Goal: Task Accomplishment & Management: Use online tool/utility

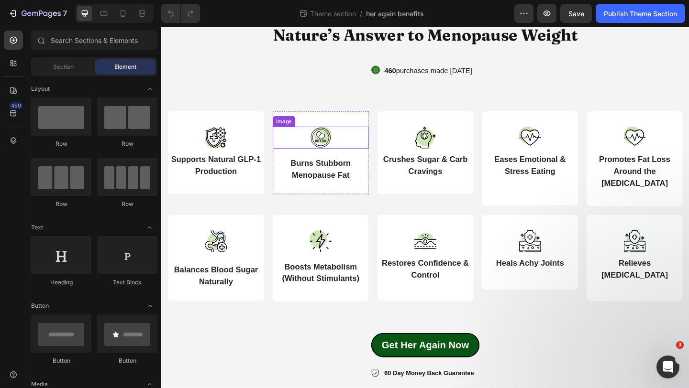
scroll to position [45, 0]
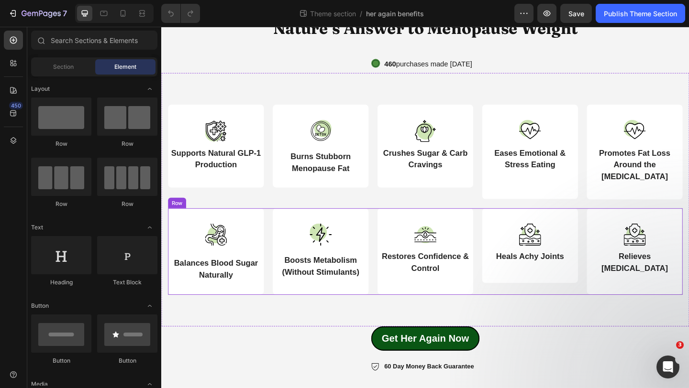
click at [277, 231] on div "Image Balances Blood Sugar Naturally Text Block Row Image Boosts Metabolism (Wi…" at bounding box center [448, 271] width 560 height 94
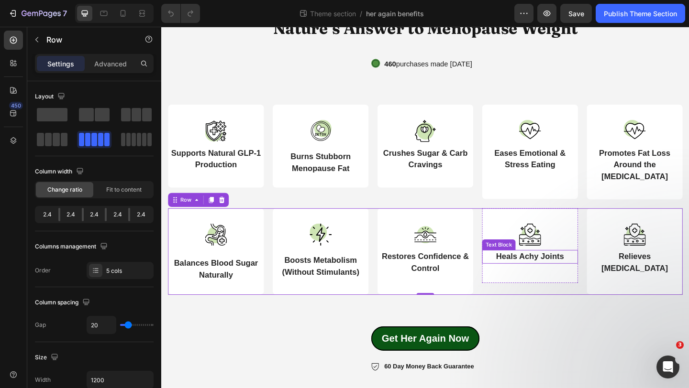
click at [561, 279] on strong "Heals Achy Joints" at bounding box center [562, 277] width 74 height 10
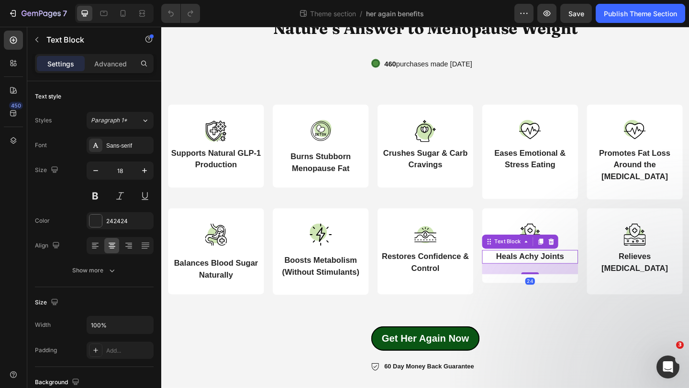
click at [561, 279] on strong "Heals Achy Joints" at bounding box center [562, 277] width 74 height 10
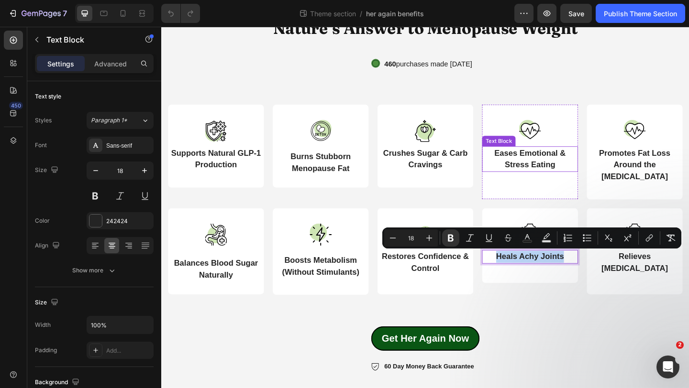
click at [558, 168] on strong "Eases Emotional & Stress Eating" at bounding box center [561, 170] width 77 height 22
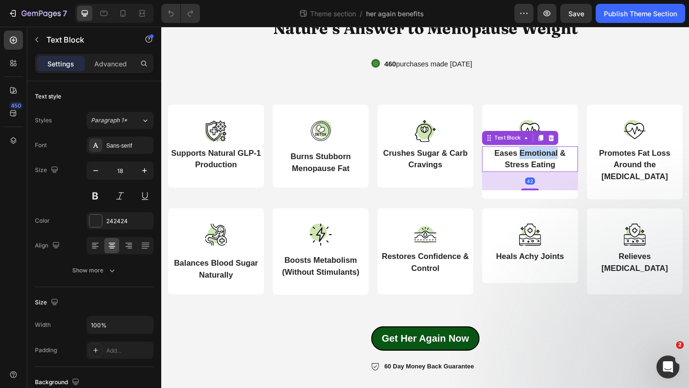
click at [558, 168] on strong "Eases Emotional & Stress Eating" at bounding box center [561, 170] width 77 height 22
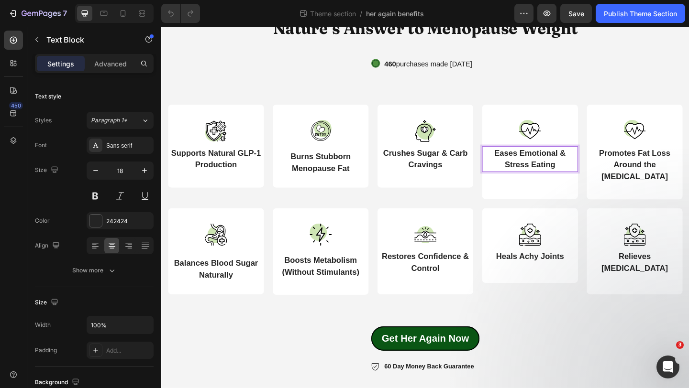
scroll to position [32, 0]
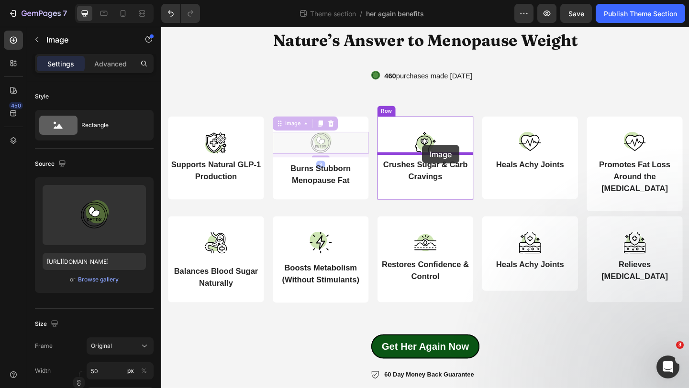
drag, startPoint x: 341, startPoint y: 151, endPoint x: 445, endPoint y: 155, distance: 104.3
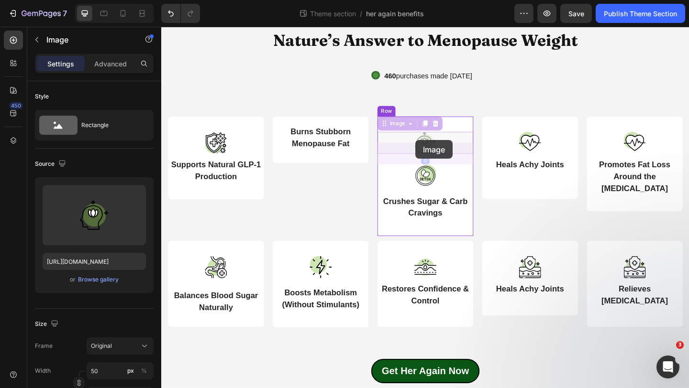
drag, startPoint x: 446, startPoint y: 151, endPoint x: 438, endPoint y: 150, distance: 8.7
click at [438, 150] on div "Nature’s Answer to Menopause Weight Heading Icon 460 purchases made [DATE] Text…" at bounding box center [448, 225] width 574 height 461
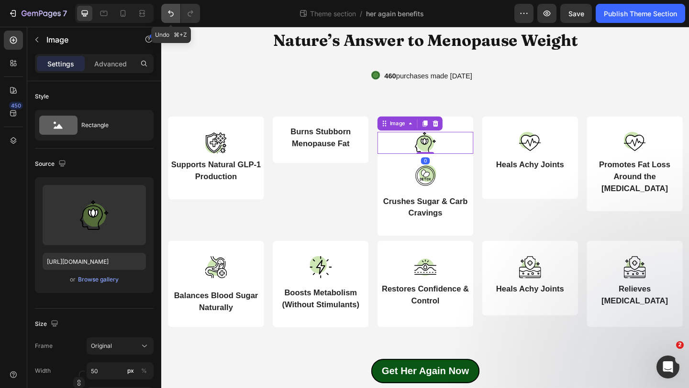
click at [173, 17] on icon "Undo/Redo" at bounding box center [171, 14] width 10 height 10
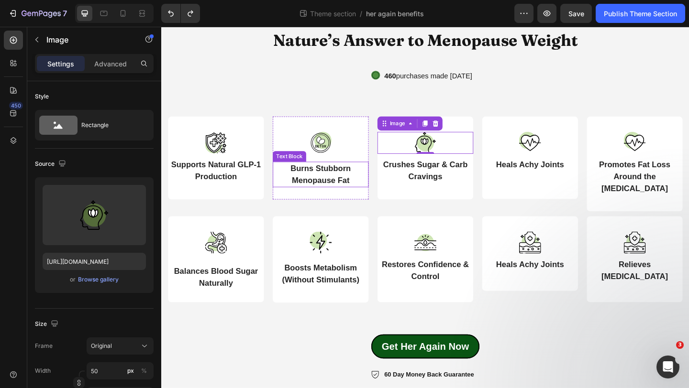
click at [327, 185] on p "Burns Stubborn Menopause Fat" at bounding box center [334, 188] width 102 height 26
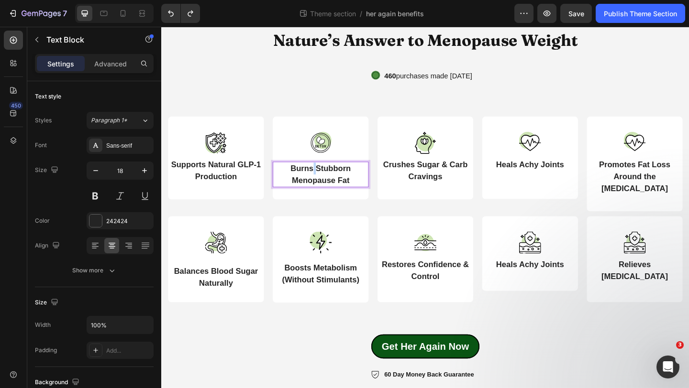
click at [327, 185] on p "Burns Stubborn Menopause Fat" at bounding box center [334, 188] width 102 height 26
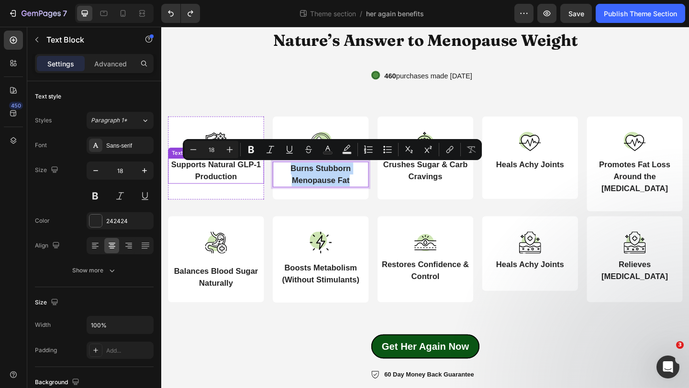
click at [234, 185] on strong "Supports Natural GLP-1 Production" at bounding box center [221, 183] width 98 height 22
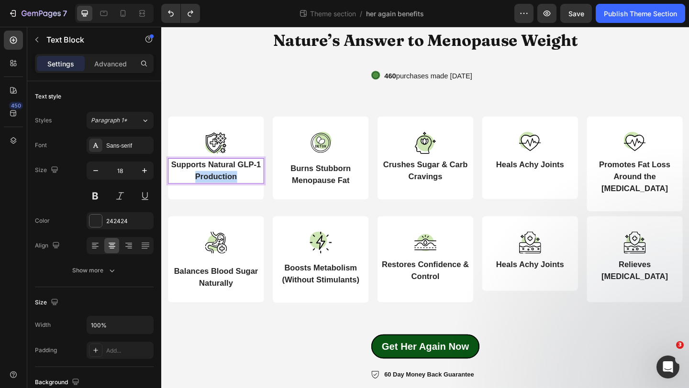
click at [234, 185] on strong "Supports Natural GLP-1 Production" at bounding box center [221, 183] width 98 height 22
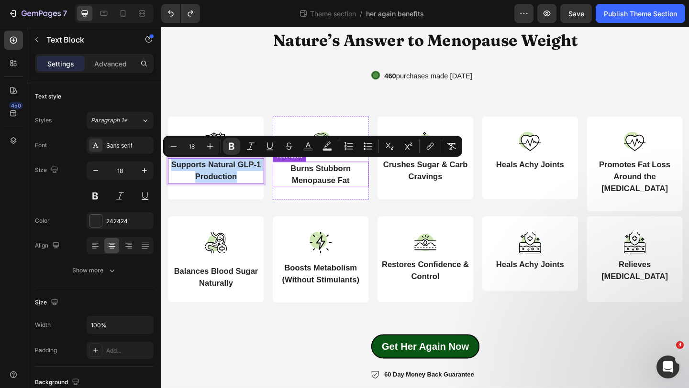
click at [299, 189] on p "Burns Stubborn Menopause Fat" at bounding box center [334, 188] width 102 height 26
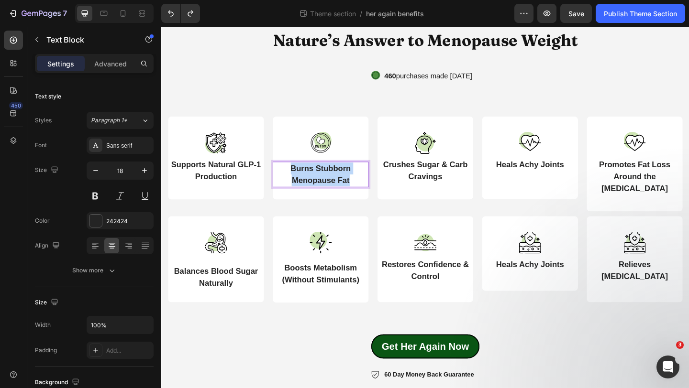
click at [299, 189] on p "Burns Stubborn Menopause Fat" at bounding box center [334, 188] width 102 height 26
click at [368, 179] on strong "Supports Natural GLP-1 Production" at bounding box center [335, 187] width 98 height 22
drag, startPoint x: 382, startPoint y: 176, endPoint x: 359, endPoint y: 180, distance: 23.3
click at [359, 180] on strong "Supports Natural GLP-1 Production" at bounding box center [335, 187] width 98 height 22
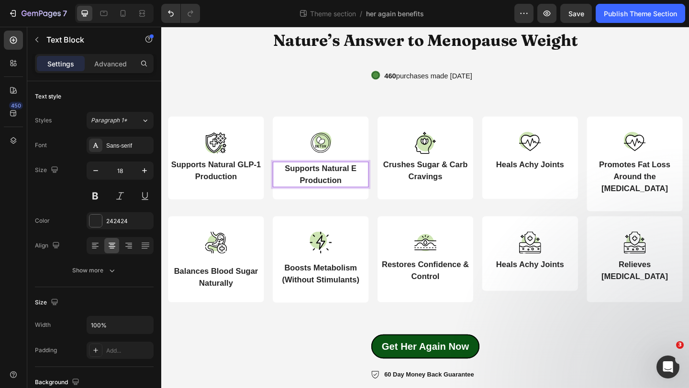
click at [376, 179] on p "Supports Natural E Production" at bounding box center [334, 188] width 102 height 26
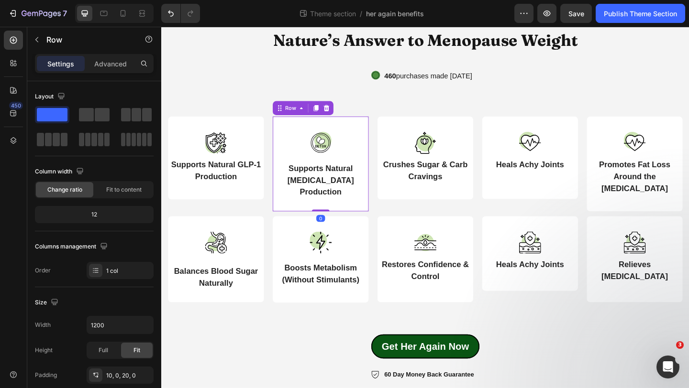
click at [377, 211] on div "Image Supports Natural [MEDICAL_DATA] Production Text Block Row 0" at bounding box center [334, 175] width 104 height 103
click at [384, 238] on div "Image Boosts Metabolism (Without Stimulants) Text Block" at bounding box center [334, 278] width 104 height 80
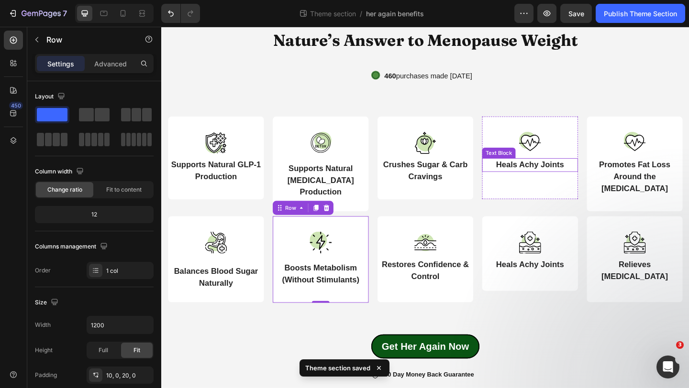
click at [552, 182] on p "Heals Achy Joints" at bounding box center [562, 177] width 102 height 13
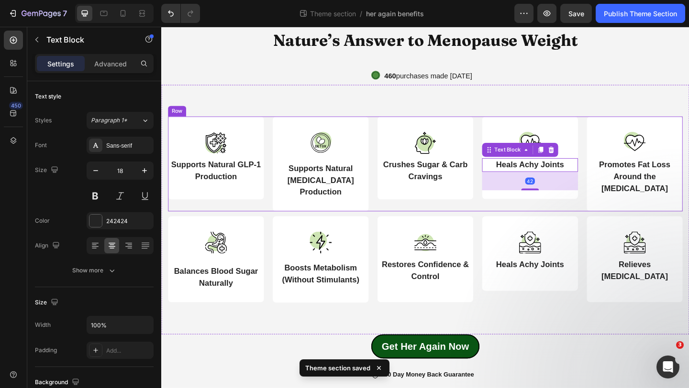
click at [563, 216] on div "Image Heals Achy Joints Text Block 42 Row" at bounding box center [562, 175] width 104 height 103
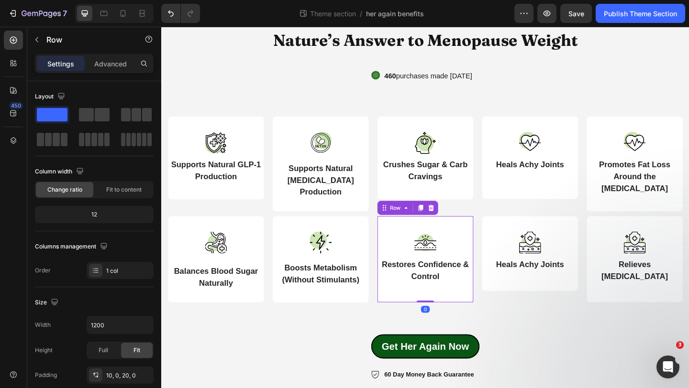
click at [461, 303] on div "Image Restores Confidence & Control Text Block" at bounding box center [448, 277] width 104 height 79
click at [454, 220] on icon at bounding box center [454, 223] width 6 height 7
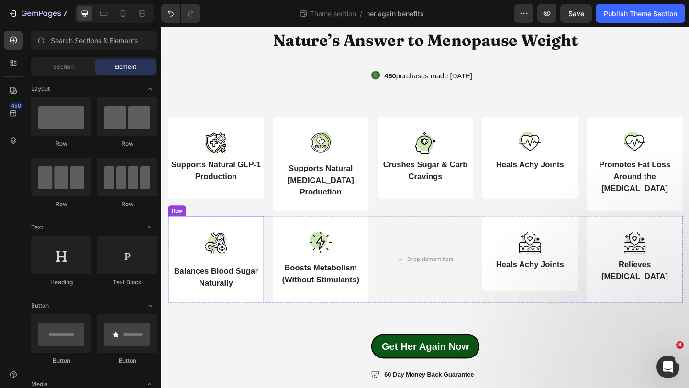
click at [224, 310] on div "Image Balances Blood Sugar Naturally Text Block Row" at bounding box center [220, 280] width 104 height 94
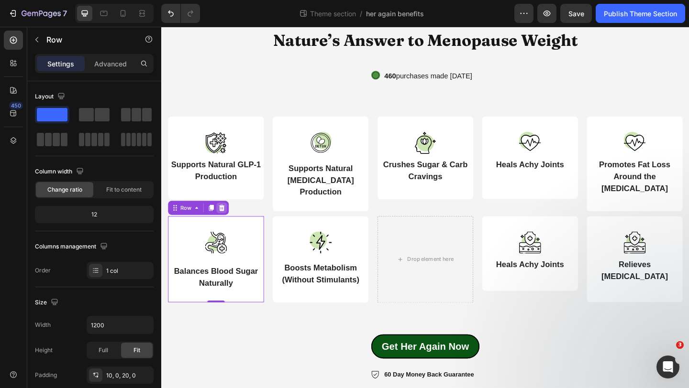
click at [229, 220] on icon at bounding box center [227, 223] width 6 height 7
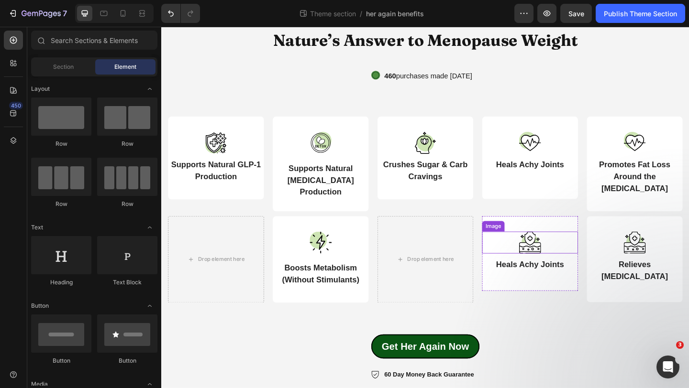
click at [567, 257] on img at bounding box center [562, 262] width 24 height 24
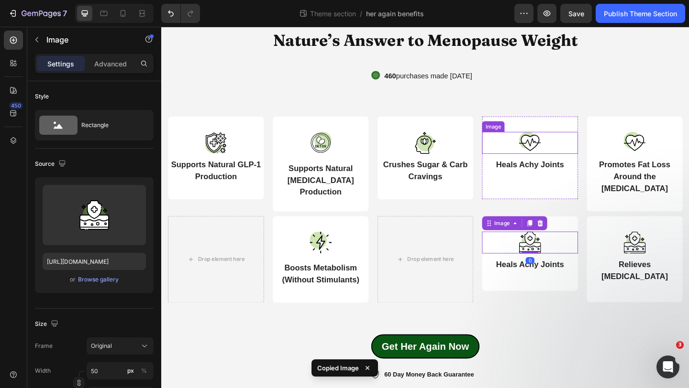
click at [570, 146] on img at bounding box center [562, 153] width 24 height 24
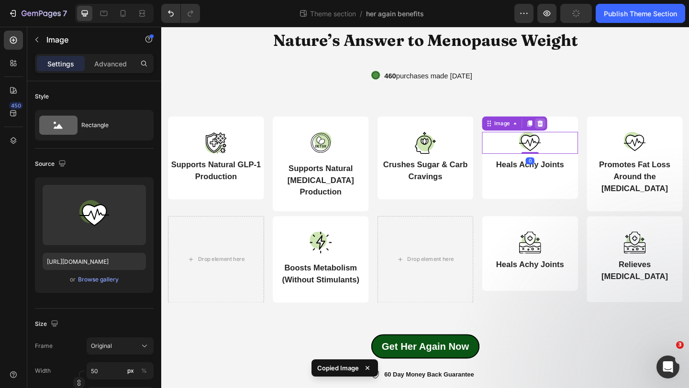
click at [573, 134] on icon at bounding box center [573, 132] width 6 height 7
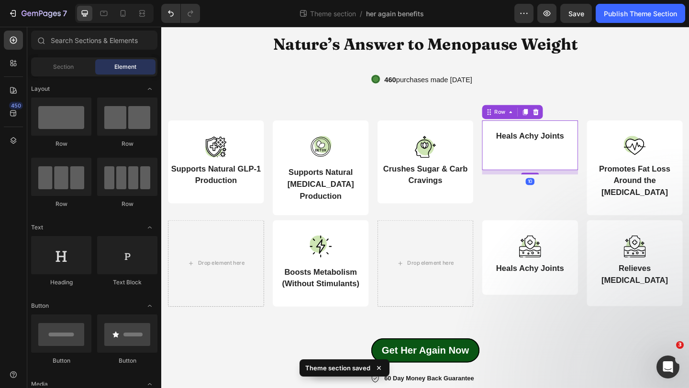
click at [570, 133] on div "Heals Achy Joints Text Block" at bounding box center [562, 153] width 104 height 40
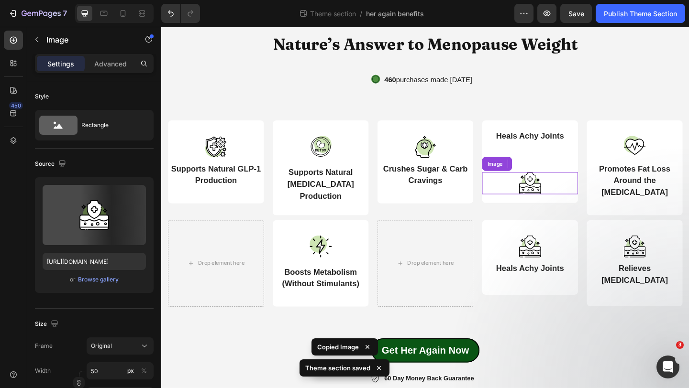
scroll to position [32, 0]
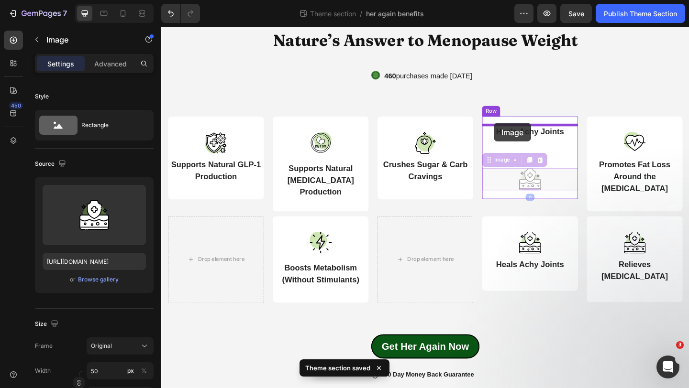
drag, startPoint x: 520, startPoint y: 173, endPoint x: 523, endPoint y: 131, distance: 42.2
click at [523, 131] on div "Nature’s Answer to Menopause Weight Heading Icon 460 purchases made [DATE] Text…" at bounding box center [448, 212] width 574 height 434
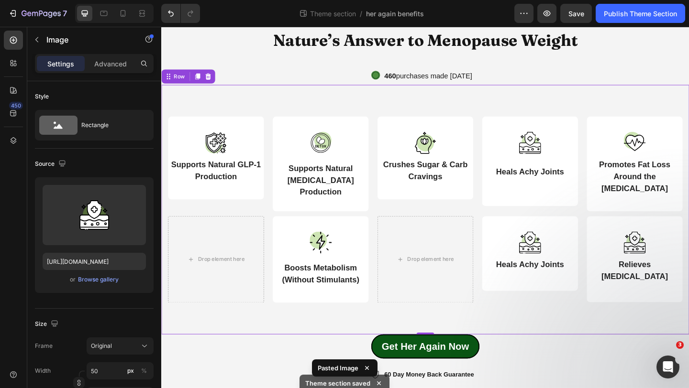
click at [583, 227] on div "Image Supports Natural GLP-1 Production Text Block Row Image Supports Natural […" at bounding box center [448, 225] width 560 height 203
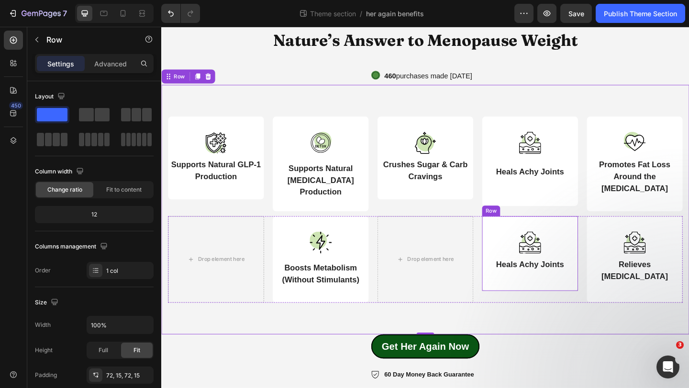
click at [585, 245] on div "Image Heals Achy Joints Text Block" at bounding box center [562, 271] width 104 height 67
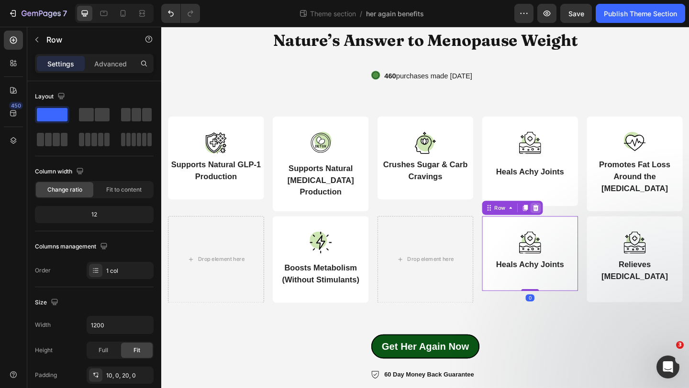
click at [568, 225] on icon at bounding box center [568, 223] width 6 height 7
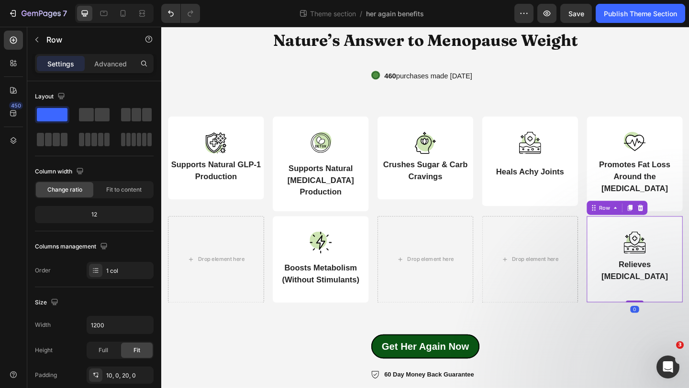
click at [669, 240] on div "Image Relieves [MEDICAL_DATA] Text Block" at bounding box center [676, 277] width 104 height 79
click at [684, 180] on strong "Promotes Fat Loss Around the [MEDICAL_DATA]" at bounding box center [675, 189] width 77 height 35
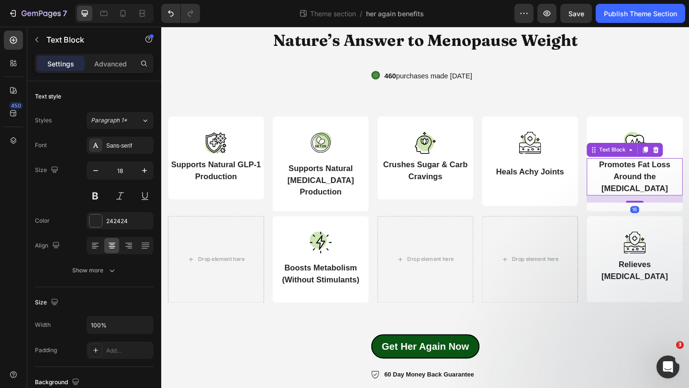
click at [684, 180] on strong "Promotes Fat Loss Around the [MEDICAL_DATA]" at bounding box center [675, 189] width 77 height 35
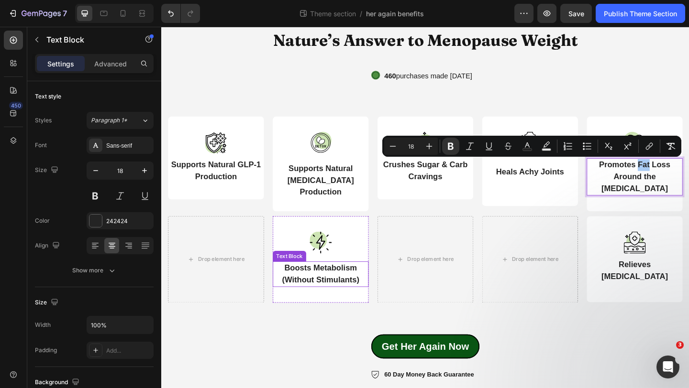
click at [352, 290] on strong "Boosts Metabolism (Without Stimulants)" at bounding box center [334, 296] width 84 height 22
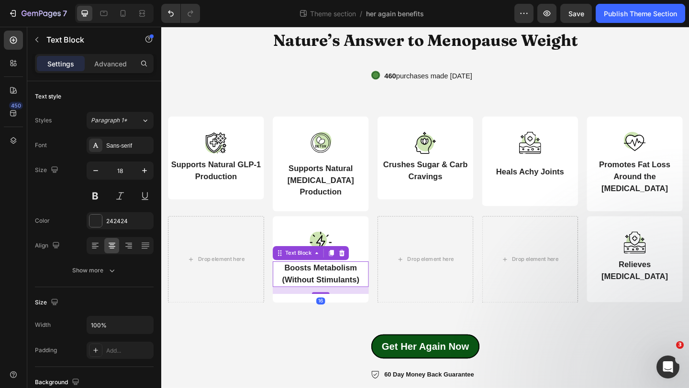
click at [352, 290] on strong "Boosts Metabolism (Without Stimulants)" at bounding box center [334, 296] width 84 height 22
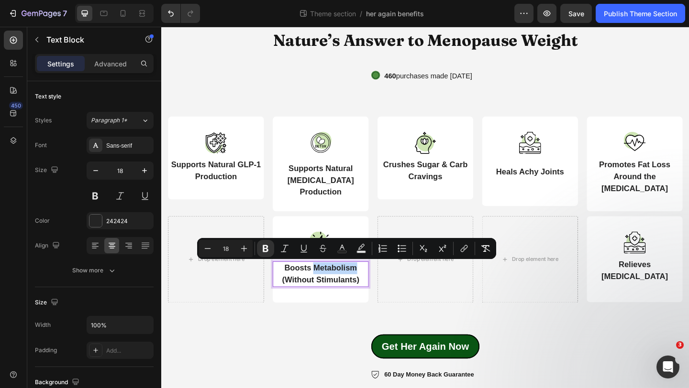
click at [371, 286] on strong "Boosts Metabolism (Without Stimulants)" at bounding box center [334, 296] width 84 height 22
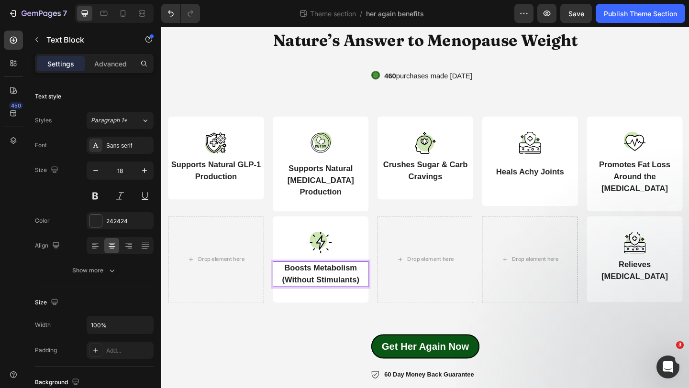
click at [371, 286] on strong "Boosts Metabolism (Without Stimulants)" at bounding box center [334, 296] width 84 height 22
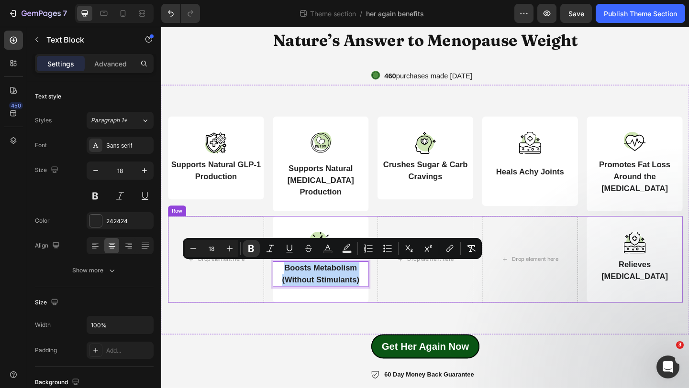
drag, startPoint x: 377, startPoint y: 296, endPoint x: 275, endPoint y: 288, distance: 103.1
click at [275, 288] on div "Drop element here Image Boosts Metabolism (Without Stimulants) Text Block 16 Ro…" at bounding box center [448, 280] width 560 height 94
copy strong "Boosts Metabolism (Without Stimulants)"
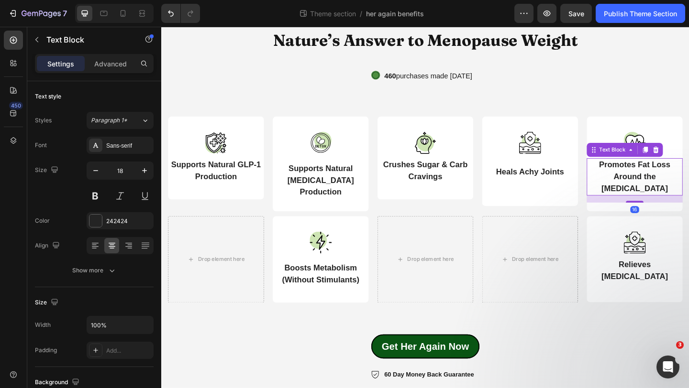
click at [688, 182] on p "Promotes Fat Loss Around the [MEDICAL_DATA]" at bounding box center [676, 190] width 102 height 39
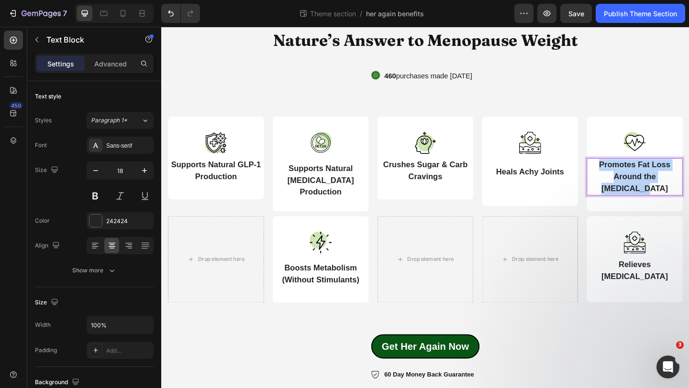
click at [688, 182] on p "Promotes Fat Loss Around the [MEDICAL_DATA]" at bounding box center [676, 190] width 102 height 39
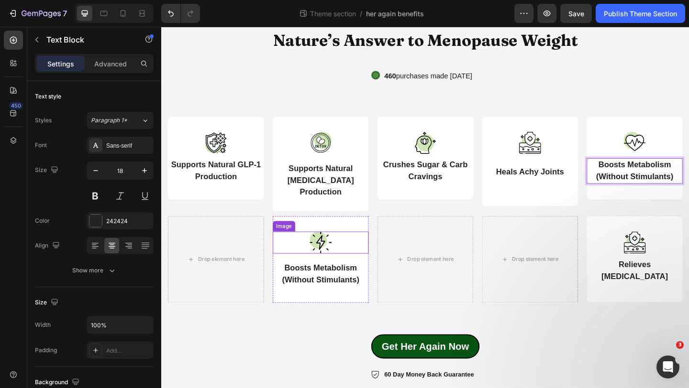
click at [333, 256] on img at bounding box center [334, 262] width 24 height 24
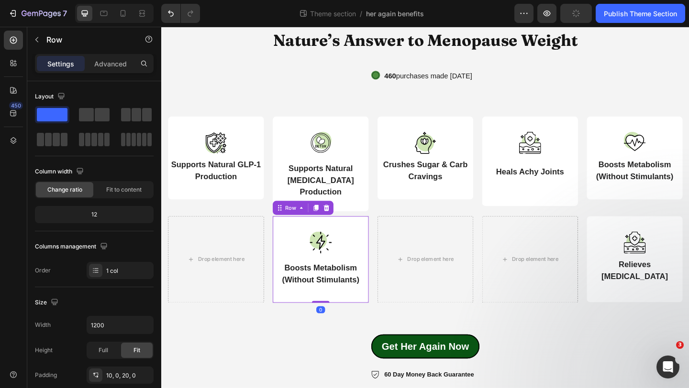
click at [376, 242] on div "Image Boosts Metabolism (Without Stimulants) Text Block" at bounding box center [334, 278] width 104 height 80
click at [341, 221] on icon at bounding box center [341, 224] width 8 height 8
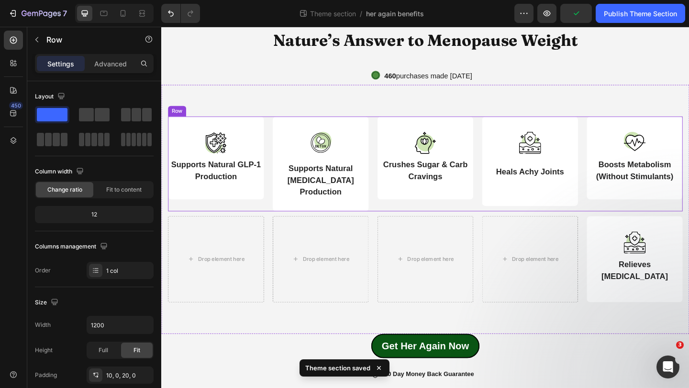
scroll to position [26, 0]
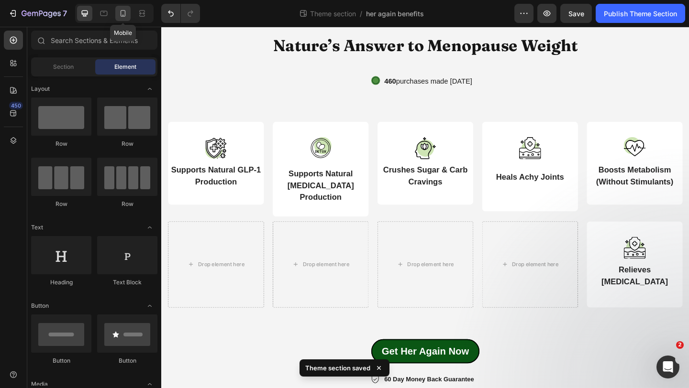
click at [124, 12] on icon at bounding box center [123, 14] width 10 height 10
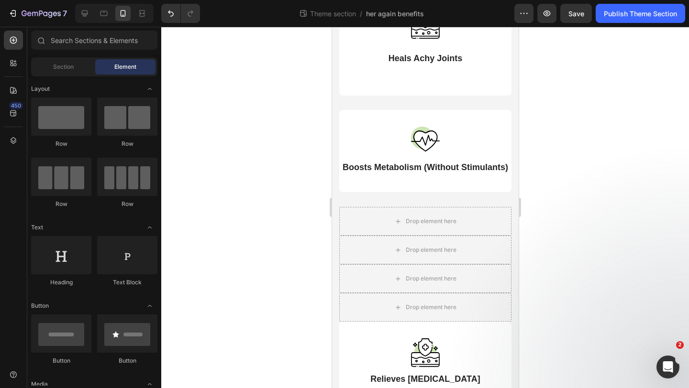
scroll to position [462, 0]
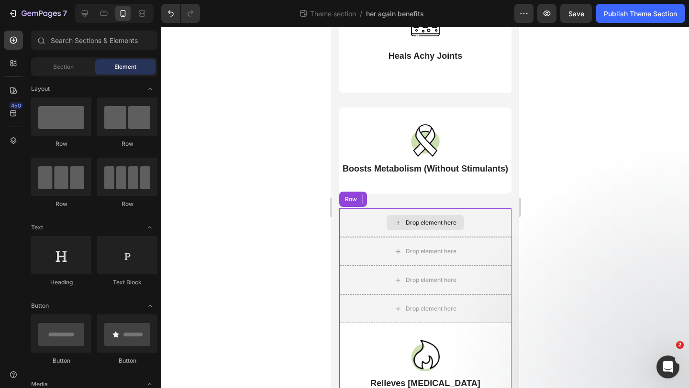
click at [358, 209] on div "Drop element here" at bounding box center [425, 223] width 172 height 29
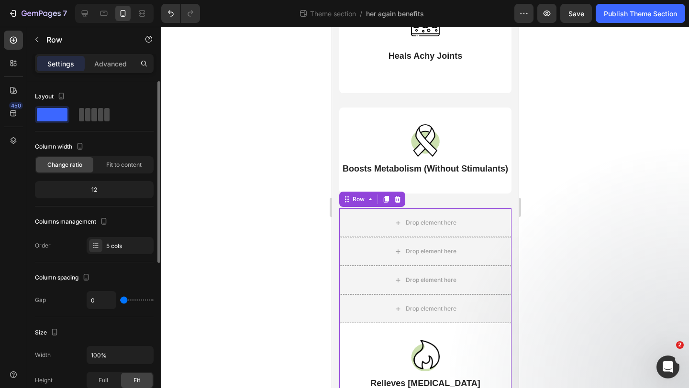
click at [104, 119] on span at bounding box center [106, 114] width 5 height 13
type input "20"
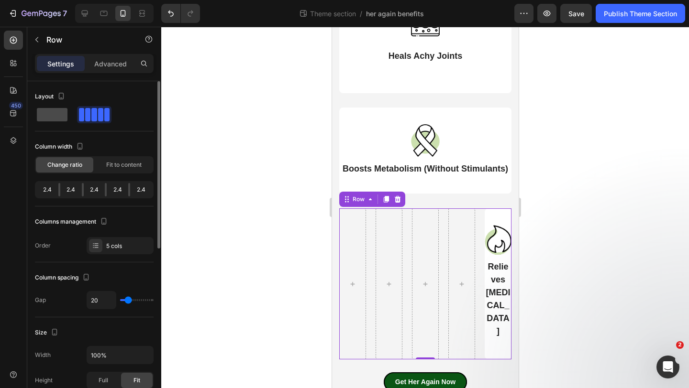
click at [61, 117] on span at bounding box center [52, 114] width 31 height 13
type input "0"
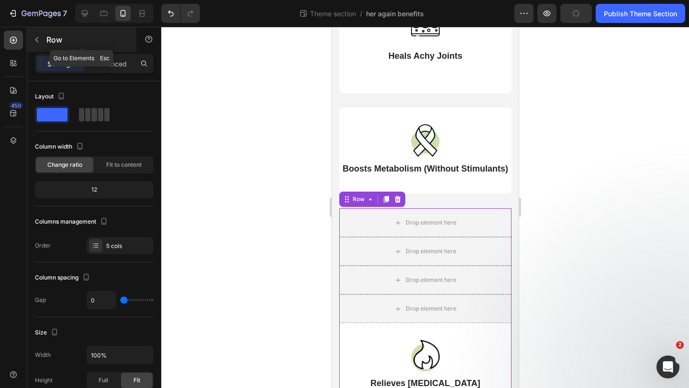
click at [34, 42] on icon "button" at bounding box center [37, 40] width 8 height 8
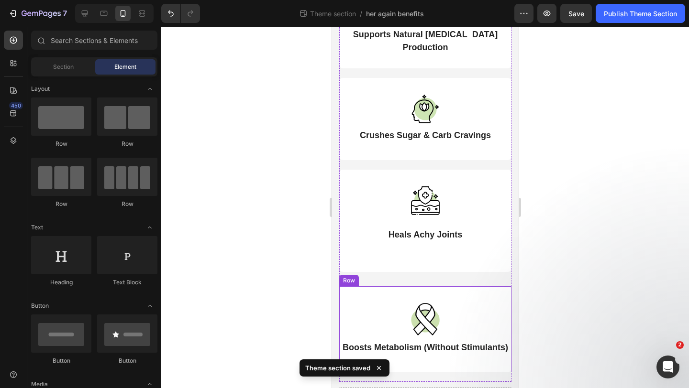
scroll to position [275, 0]
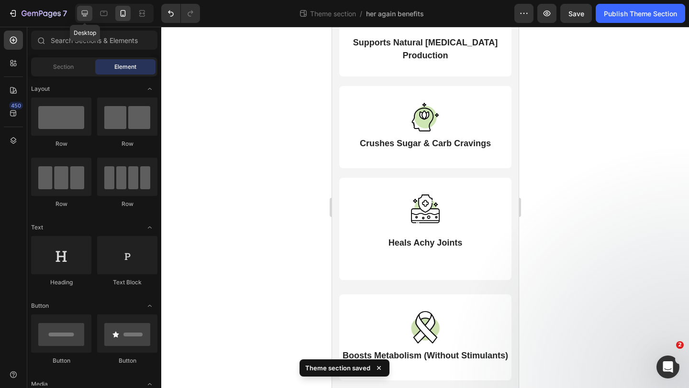
click at [88, 17] on icon at bounding box center [85, 14] width 10 height 10
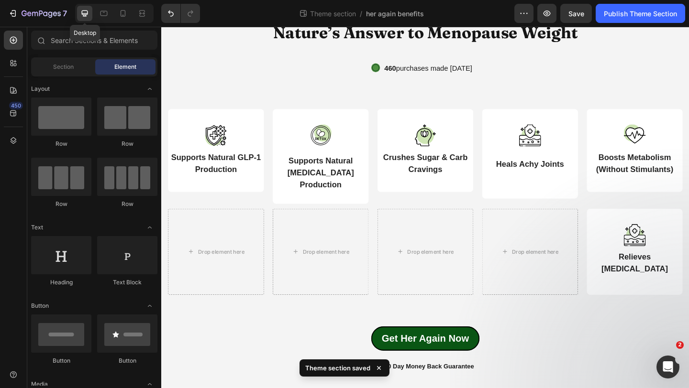
scroll to position [26, 0]
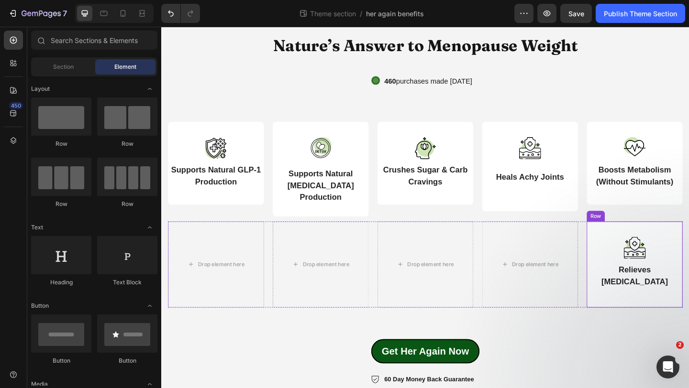
click at [681, 245] on div "Image Relieves [MEDICAL_DATA] Text Block" at bounding box center [676, 282] width 104 height 79
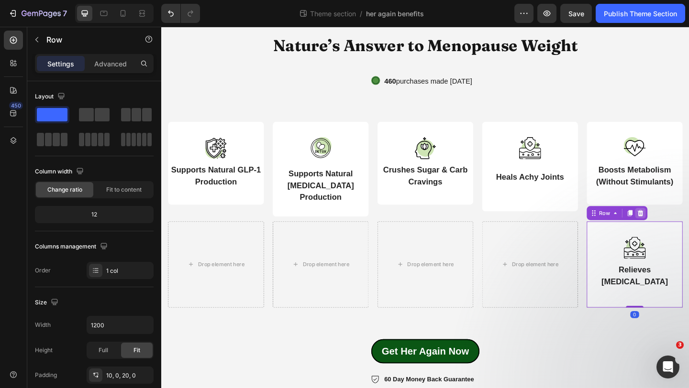
click at [683, 230] on icon at bounding box center [682, 230] width 8 height 8
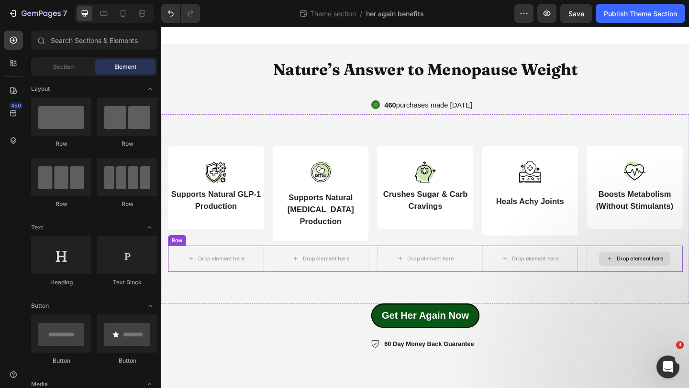
click at [668, 290] on div "Drop element here" at bounding box center [676, 279] width 104 height 29
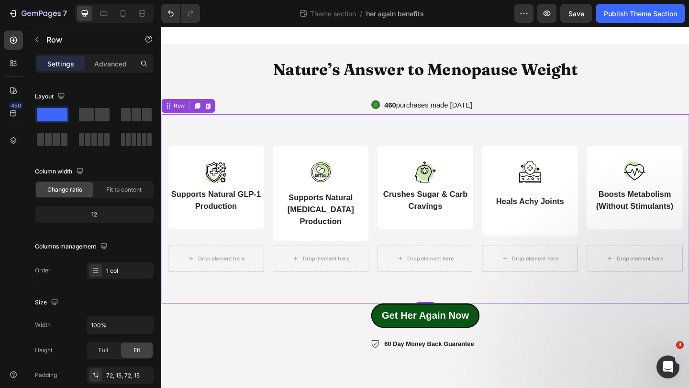
click at [669, 292] on div "Image Supports Natural GLP-1 Production Text Block Row Image Supports Natural […" at bounding box center [448, 225] width 574 height 206
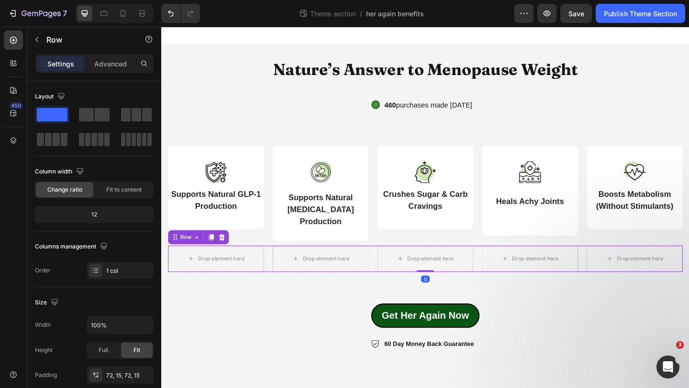
click at [621, 270] on div "Drop element here Drop element here Drop element here Drop element here Drop el…" at bounding box center [448, 279] width 560 height 29
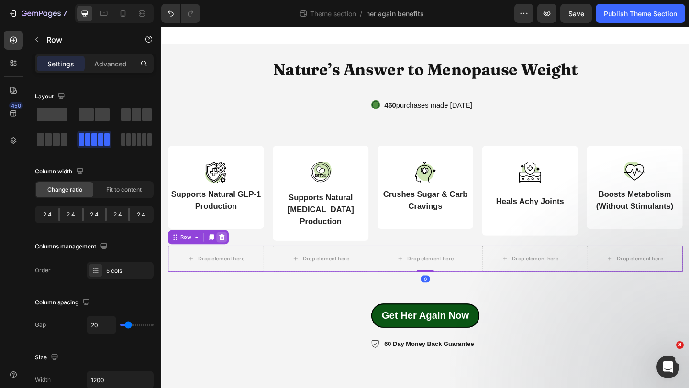
click at [226, 253] on icon at bounding box center [227, 256] width 6 height 7
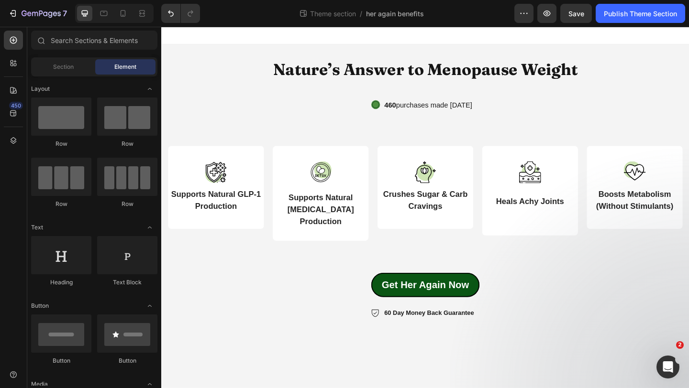
click at [120, 21] on div at bounding box center [114, 13] width 78 height 19
click at [121, 21] on div at bounding box center [122, 13] width 15 height 15
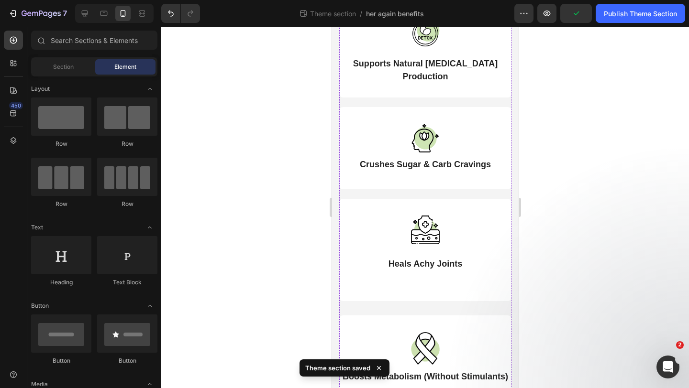
scroll to position [306, 0]
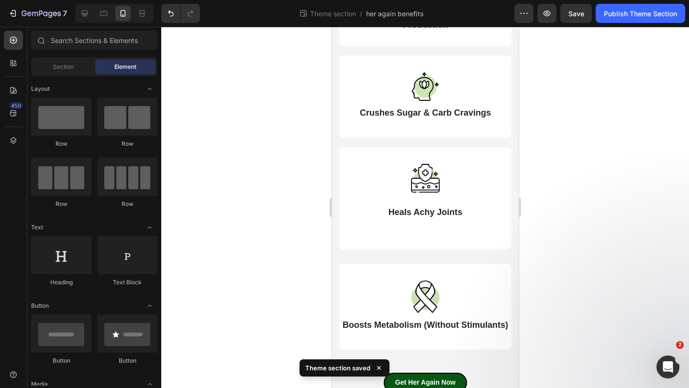
click at [85, 5] on div at bounding box center [114, 13] width 78 height 19
click at [85, 10] on icon at bounding box center [85, 14] width 10 height 10
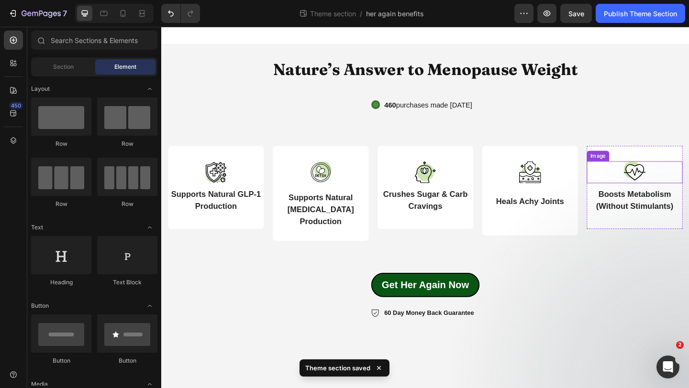
click at [678, 192] on img at bounding box center [676, 185] width 24 height 24
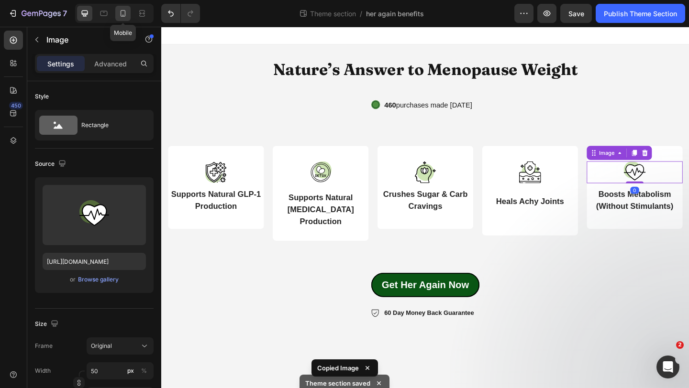
click at [124, 11] on icon at bounding box center [123, 14] width 10 height 10
type input "[URL][DOMAIN_NAME]"
type input "60"
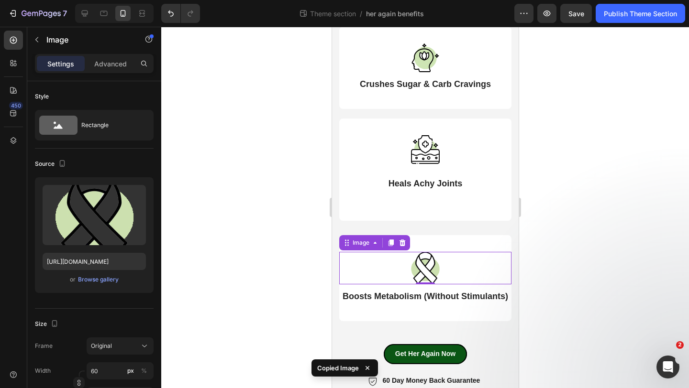
scroll to position [336, 0]
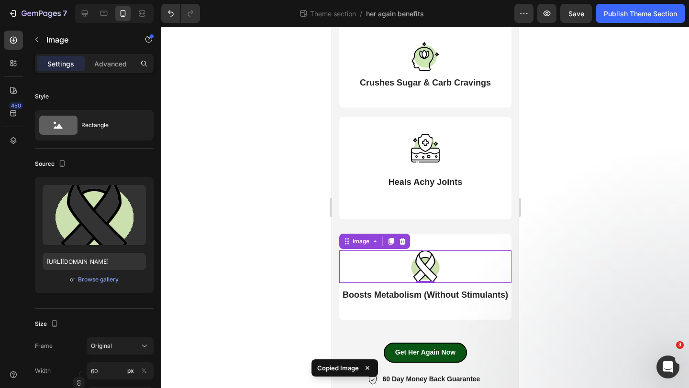
click at [425, 253] on img at bounding box center [424, 267] width 29 height 33
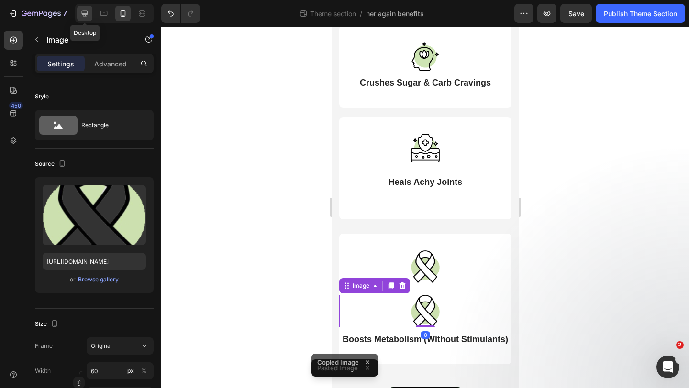
click at [81, 14] on icon at bounding box center [85, 14] width 10 height 10
type input "[URL][DOMAIN_NAME]"
type input "50"
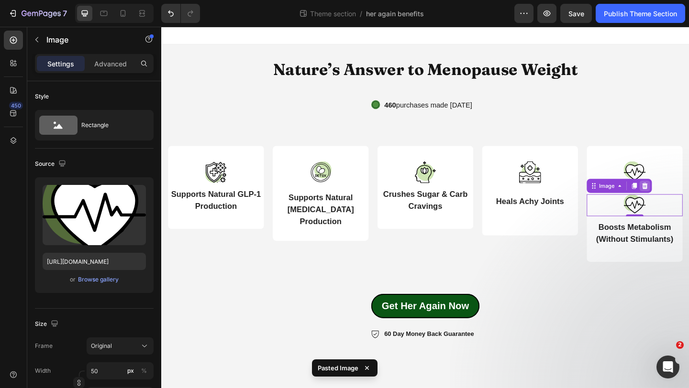
click at [683, 203] on icon at bounding box center [687, 200] width 8 height 8
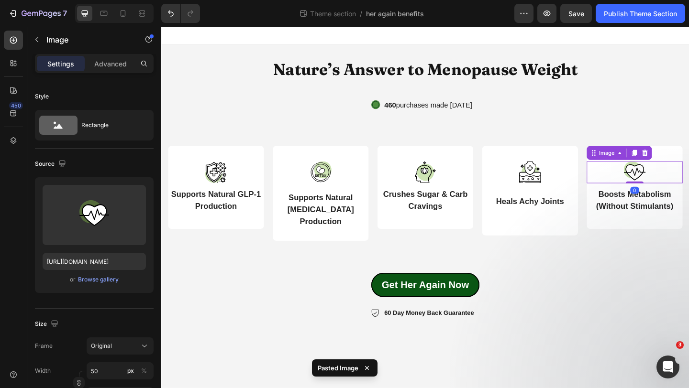
click at [675, 184] on img at bounding box center [676, 185] width 24 height 24
click at [126, 16] on icon at bounding box center [123, 14] width 10 height 10
type input "[URL][DOMAIN_NAME]"
type input "60"
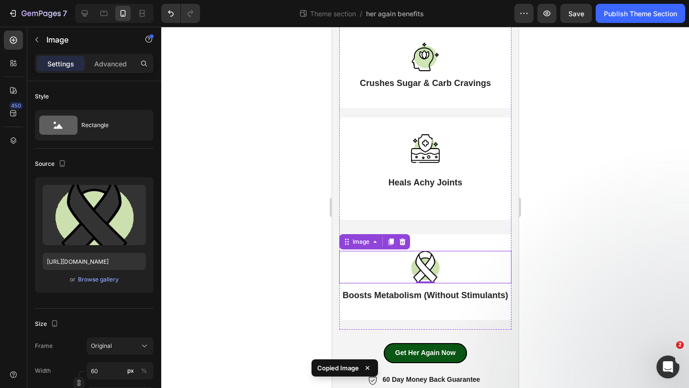
scroll to position [336, 0]
click at [567, 191] on div at bounding box center [424, 208] width 527 height 362
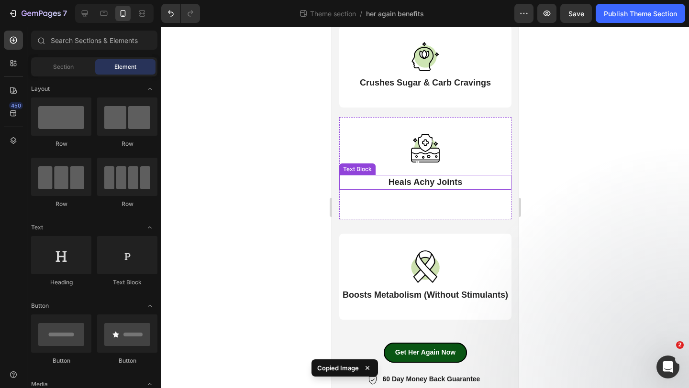
scroll to position [330, 0]
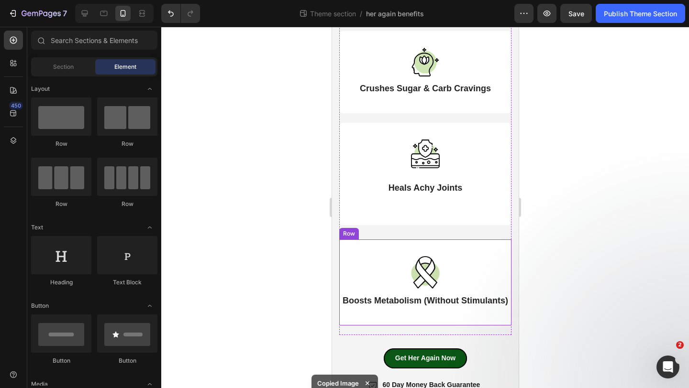
click at [445, 244] on div "Image Boosts Metabolism (Without Stimulants) Text Block" at bounding box center [425, 280] width 172 height 72
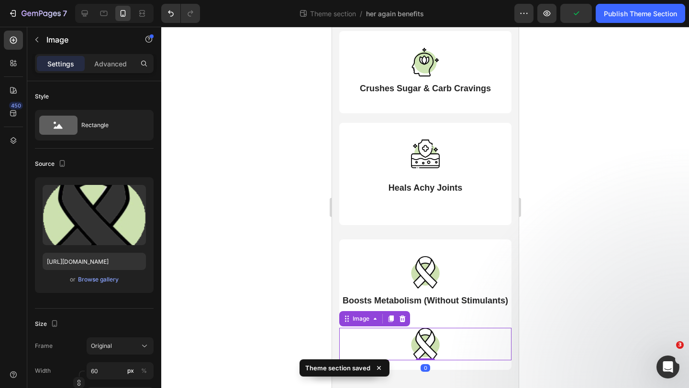
click at [399, 315] on icon at bounding box center [402, 319] width 8 height 8
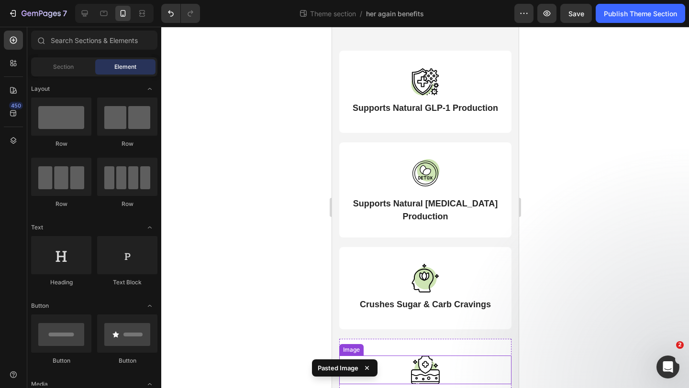
scroll to position [96, 0]
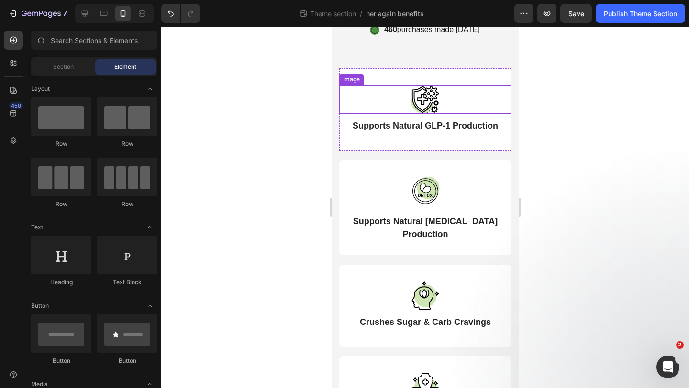
click at [418, 88] on img at bounding box center [424, 99] width 29 height 29
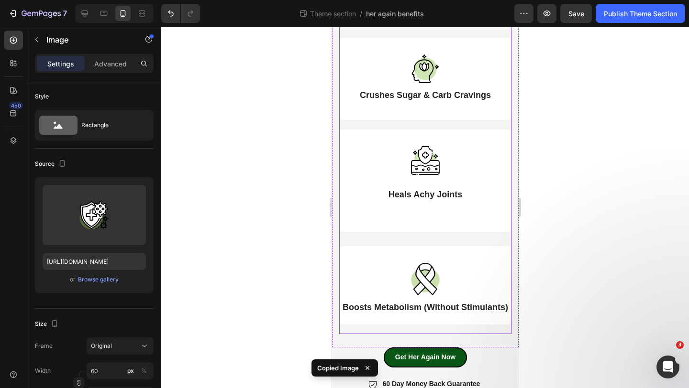
scroll to position [328, 0]
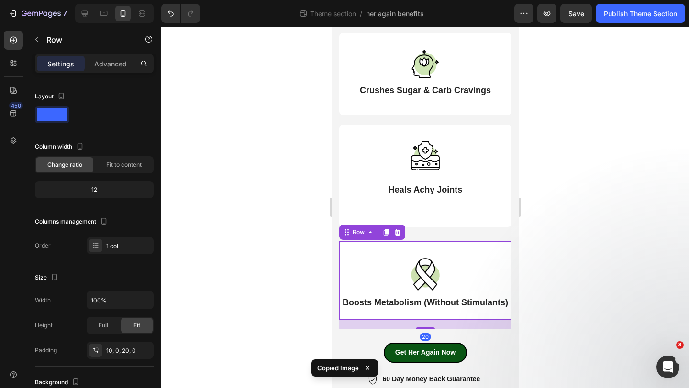
click at [433, 242] on div "Image Boosts Metabolism (Without Stimulants) Text Block Row 20" at bounding box center [425, 281] width 172 height 78
click at [439, 275] on div at bounding box center [425, 274] width 172 height 33
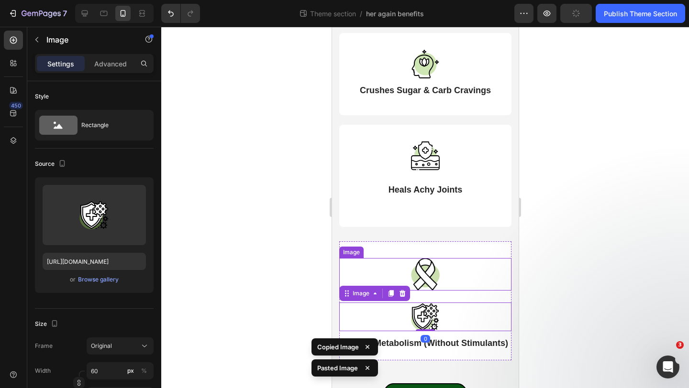
click at [428, 260] on img at bounding box center [424, 274] width 29 height 33
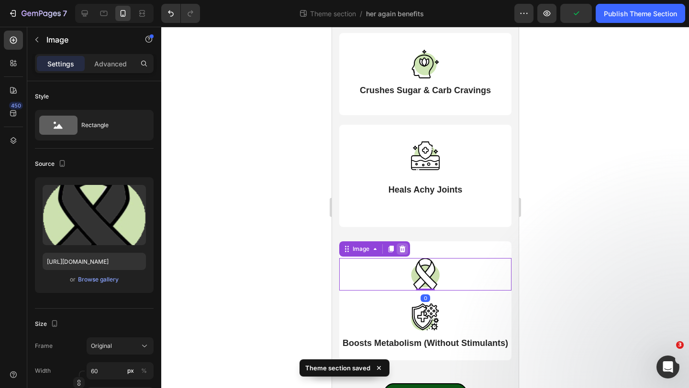
click at [402, 245] on icon at bounding box center [402, 249] width 8 height 8
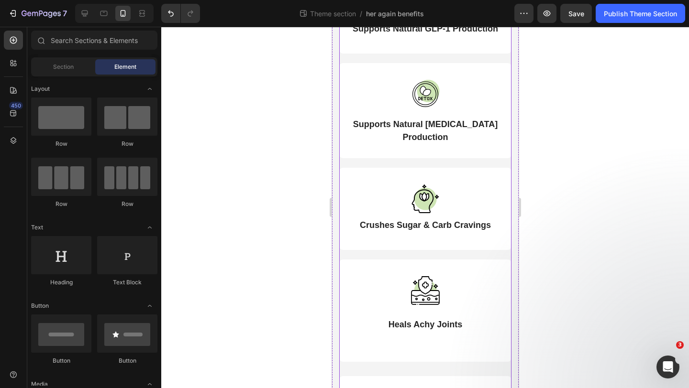
scroll to position [193, 0]
click at [443, 265] on div "Image Heals Achy Joints Text Block" at bounding box center [425, 309] width 172 height 88
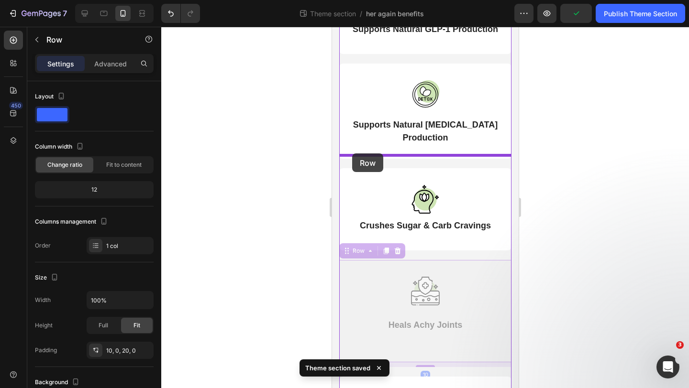
drag, startPoint x: 347, startPoint y: 240, endPoint x: 351, endPoint y: 154, distance: 86.2
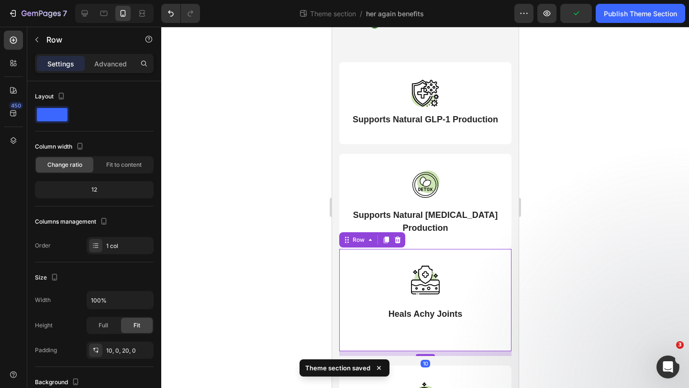
scroll to position [101, 0]
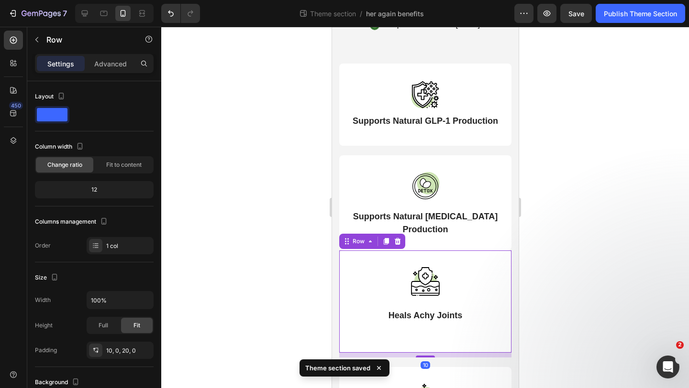
click at [583, 184] on div at bounding box center [424, 208] width 527 height 362
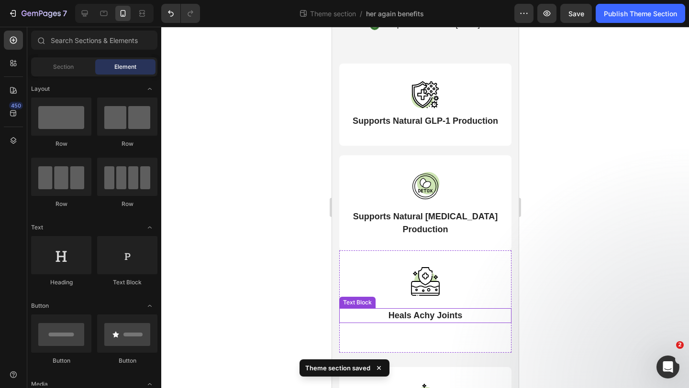
click at [438, 311] on strong "Heals Achy Joints" at bounding box center [425, 316] width 74 height 10
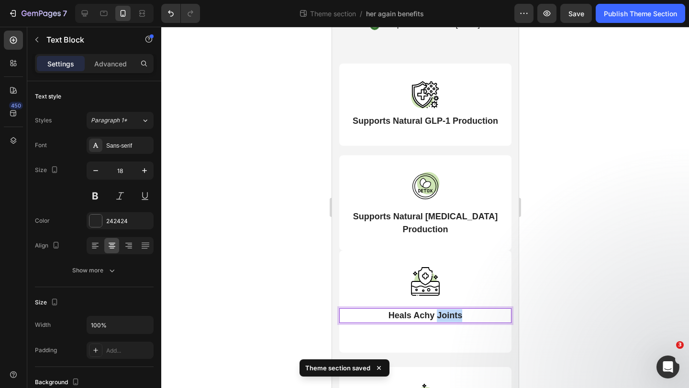
click at [438, 311] on strong "Heals Achy Joints" at bounding box center [425, 316] width 74 height 10
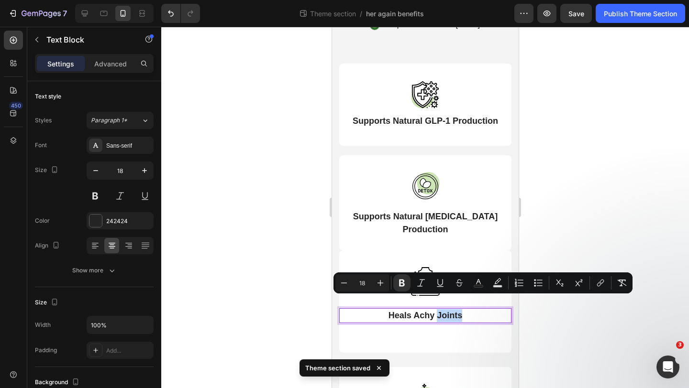
click at [436, 311] on strong "Heals Achy Joints" at bounding box center [425, 316] width 74 height 10
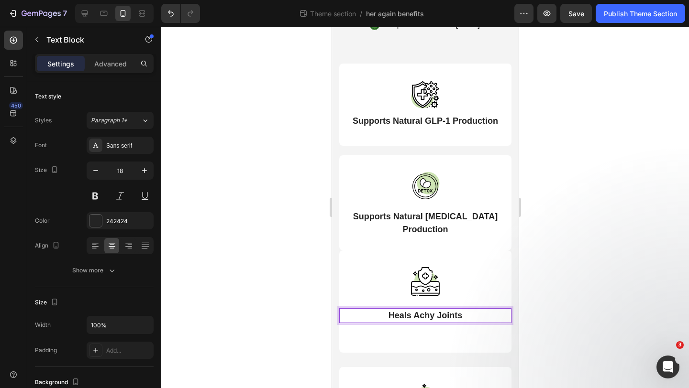
click at [462, 309] on p "Heals Achy Joints" at bounding box center [425, 315] width 170 height 13
click at [412, 311] on strong "Heals Achy Joints" at bounding box center [425, 316] width 74 height 10
click at [442, 311] on strong "Heals and supportAchy Joints" at bounding box center [424, 316] width 124 height 10
click at [502, 309] on p "Heals and support achy Joints" at bounding box center [425, 315] width 170 height 13
click at [468, 311] on strong "Heals and support achy Joints" at bounding box center [424, 316] width 125 height 10
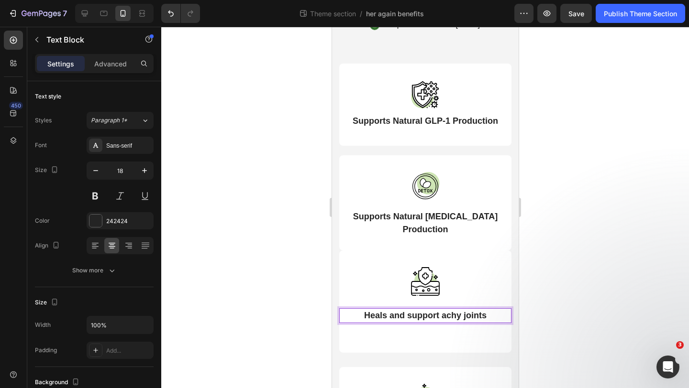
click at [439, 311] on strong "Heals and support achy joints" at bounding box center [424, 316] width 122 height 10
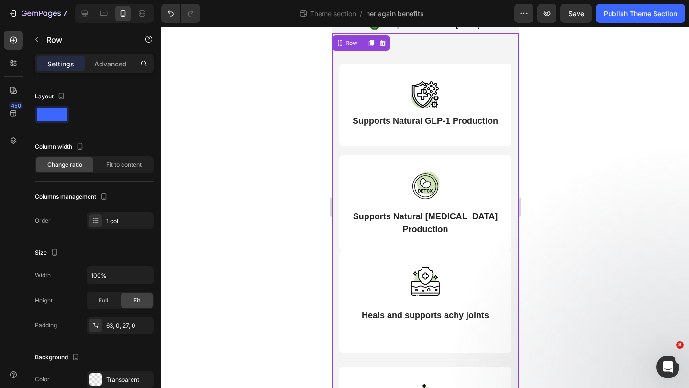
click at [516, 301] on div "Image Supports Natural GLP-1 Production Text Block Row Image Supports Natural […" at bounding box center [424, 313] width 187 height 561
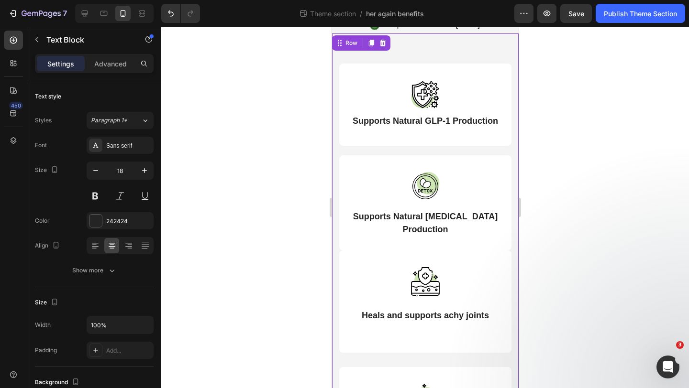
click at [491, 309] on p "Heals and supports achy joints" at bounding box center [425, 315] width 170 height 13
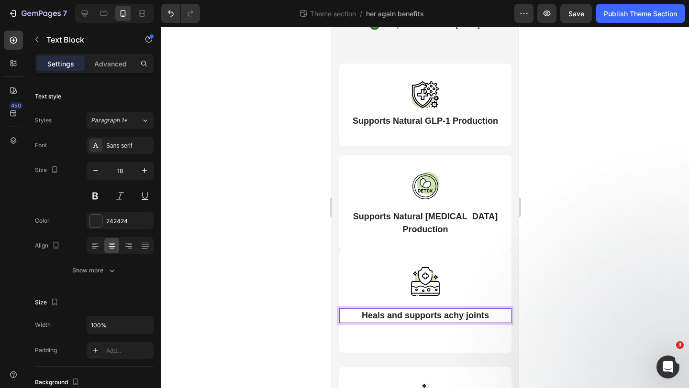
click at [462, 311] on strong "Heals and supports achy joints" at bounding box center [424, 316] width 127 height 10
click at [490, 309] on p "Heals and supports sore joints" at bounding box center [425, 315] width 170 height 13
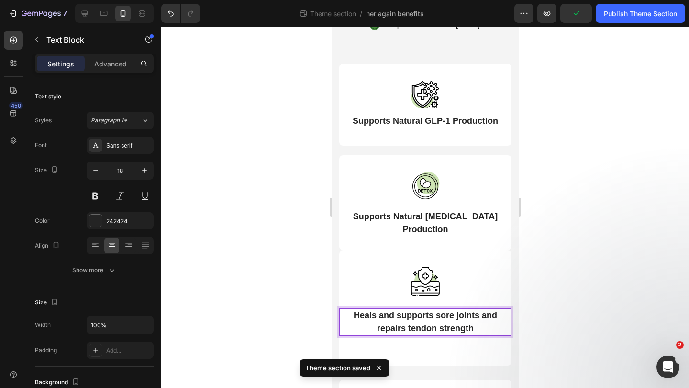
click at [440, 311] on strong "Heals and supports sore joints and repairs tendon strength" at bounding box center [424, 322] width 143 height 22
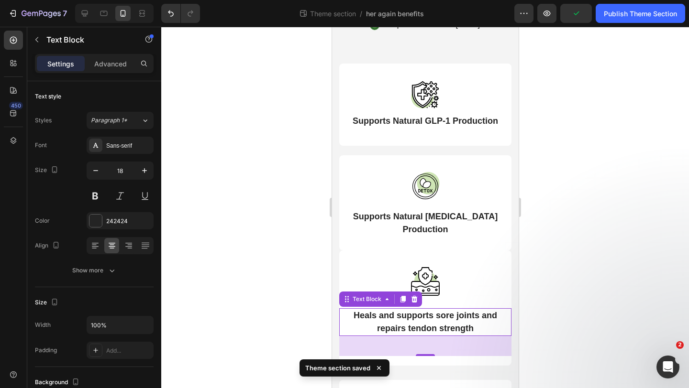
click at [558, 301] on div at bounding box center [424, 208] width 527 height 362
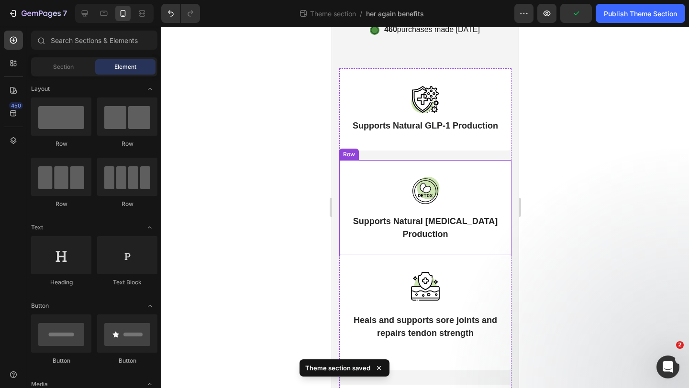
scroll to position [89, 0]
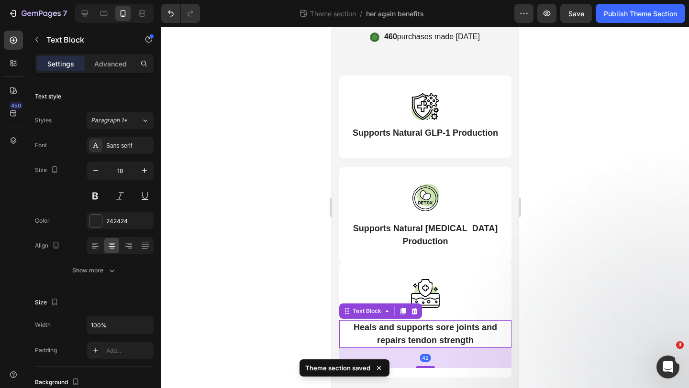
click at [401, 323] on strong "Heals and supports sore joints and repairs tendon strength" at bounding box center [424, 334] width 143 height 22
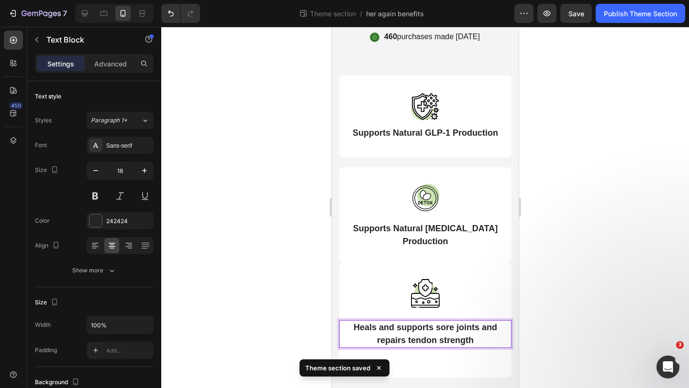
click at [401, 323] on strong "Heals and supports sore joints and repairs tendon strength" at bounding box center [424, 334] width 143 height 22
click at [439, 323] on strong "Heals and Supports sore joints and repairs tendon strength" at bounding box center [424, 334] width 144 height 22
click at [461, 323] on strong "Heals and Supports Sore joints and repairs tendon strength" at bounding box center [424, 334] width 145 height 22
click at [381, 329] on strong "Heals and Supports Sore Joints and repairs tendon strength" at bounding box center [425, 334] width 148 height 22
click at [412, 326] on strong "Heals and Supports Sore Joints and Repairs tendon strength" at bounding box center [425, 334] width 148 height 22
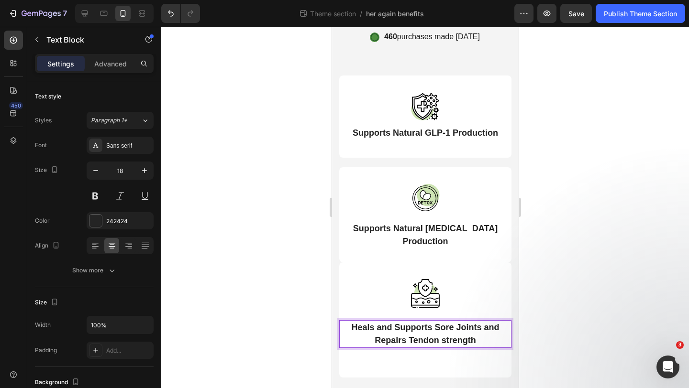
click at [446, 325] on strong "Heals and Supports Sore Joints and Repairs Tendon strength" at bounding box center [425, 334] width 148 height 22
click at [527, 290] on div at bounding box center [424, 208] width 527 height 362
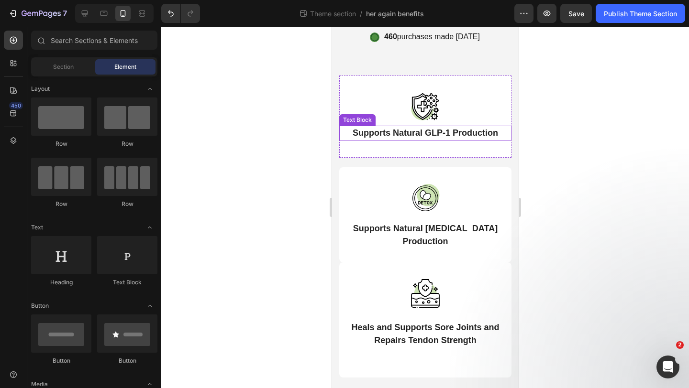
click at [495, 136] on strong "Supports Natural GLP-1 Production" at bounding box center [424, 133] width 145 height 10
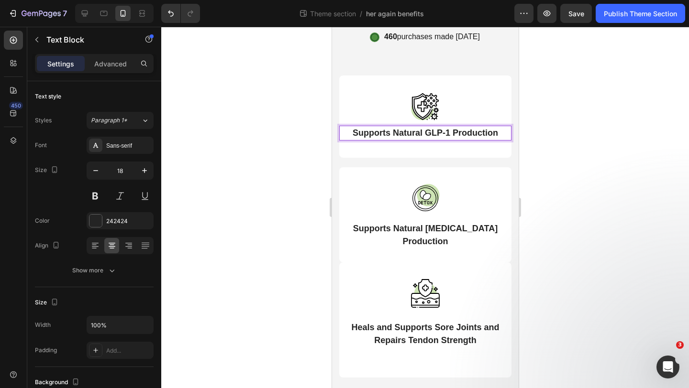
click at [497, 136] on p "Supports Natural GLP-1 Production" at bounding box center [425, 133] width 170 height 13
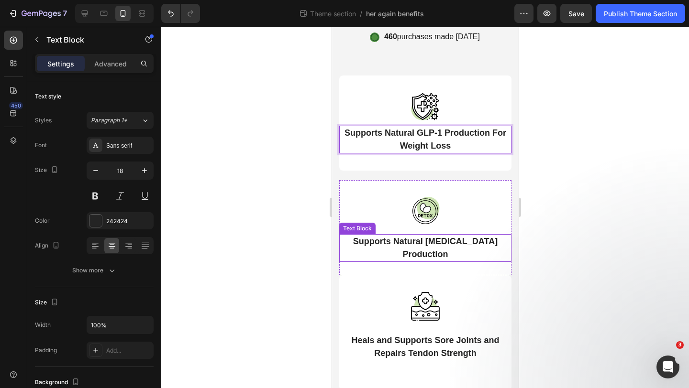
click at [455, 238] on strong "Supports Natural [MEDICAL_DATA] Production" at bounding box center [424, 248] width 144 height 22
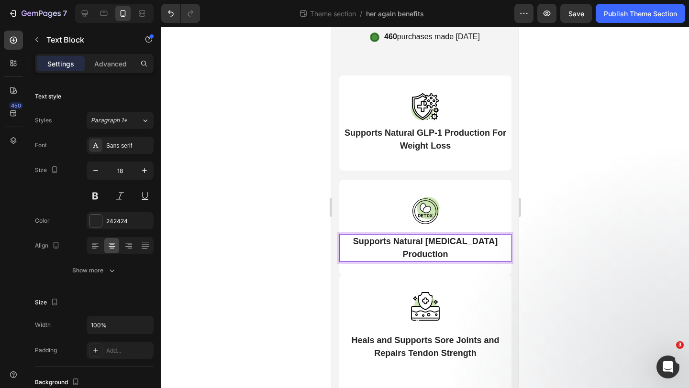
click at [505, 238] on p "Supports Natural [MEDICAL_DATA] Production" at bounding box center [425, 248] width 170 height 26
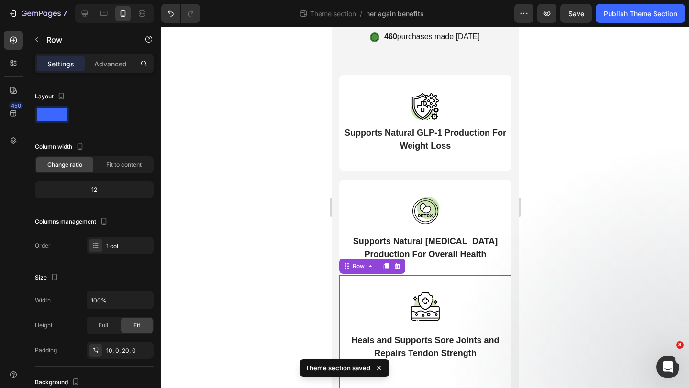
click at [482, 278] on div "Image Heals and Supports Sore Joints and Repairs Tendon Strength Text Block Row…" at bounding box center [425, 332] width 172 height 115
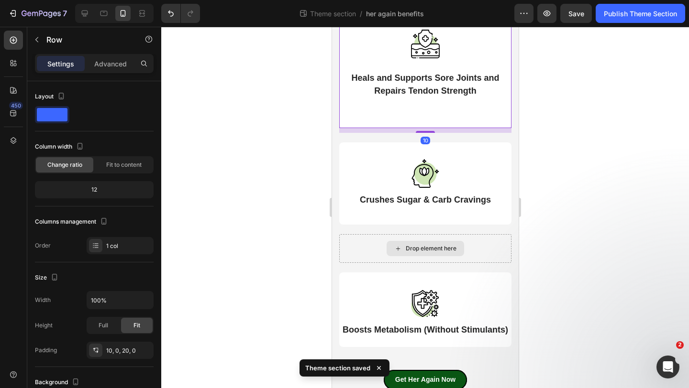
scroll to position [358, 0]
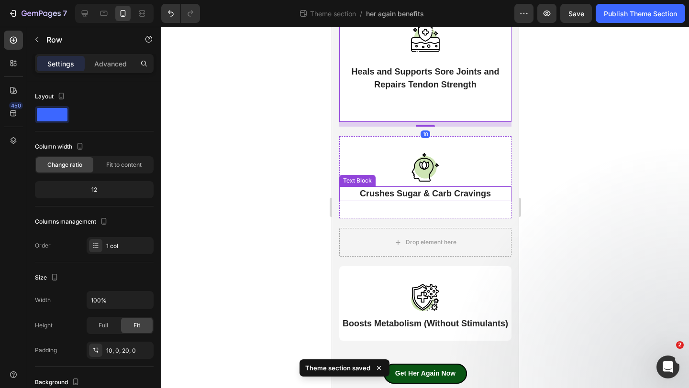
click at [473, 200] on div "Crushes Sugar & Carb Cravings" at bounding box center [425, 194] width 172 height 15
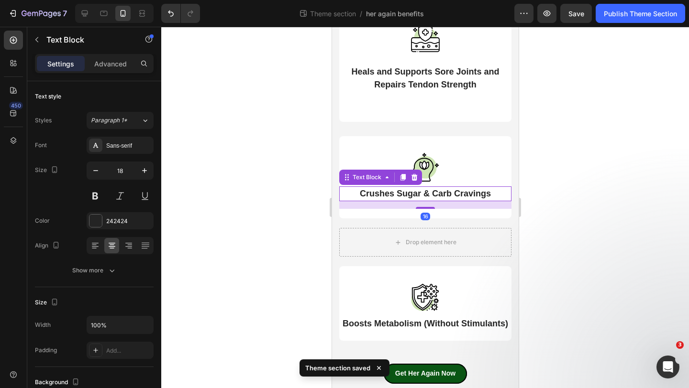
click at [473, 201] on div "16" at bounding box center [425, 205] width 172 height 8
click at [489, 197] on strong "Crushes Sugar & Carb Cravings" at bounding box center [424, 194] width 131 height 10
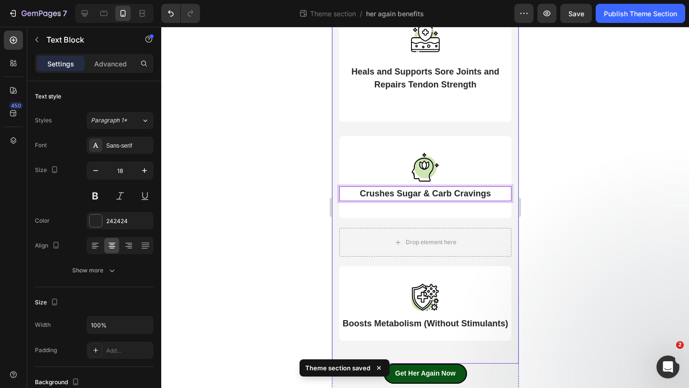
click at [544, 189] on div at bounding box center [424, 208] width 527 height 362
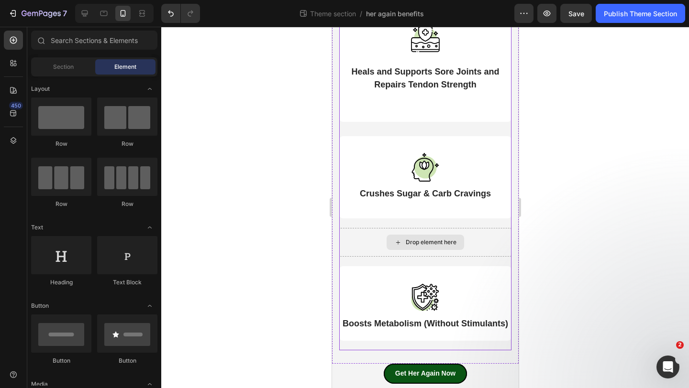
scroll to position [392, 0]
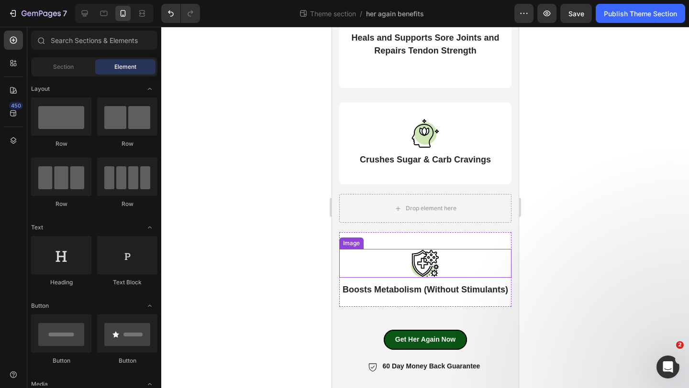
click at [463, 272] on div at bounding box center [425, 263] width 172 height 29
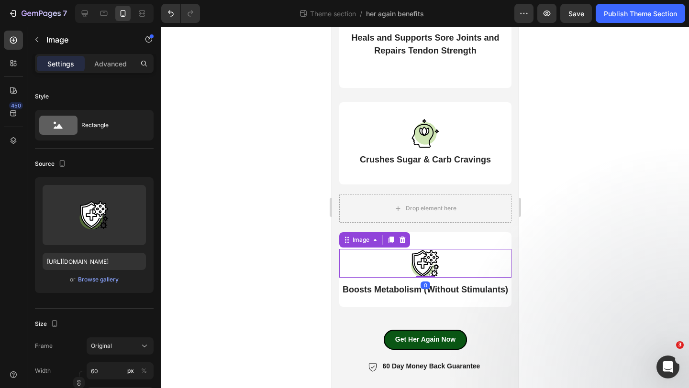
click at [463, 272] on div at bounding box center [425, 263] width 172 height 29
click at [464, 284] on p "Boosts Metabolism (Without Stimulants)" at bounding box center [425, 290] width 170 height 13
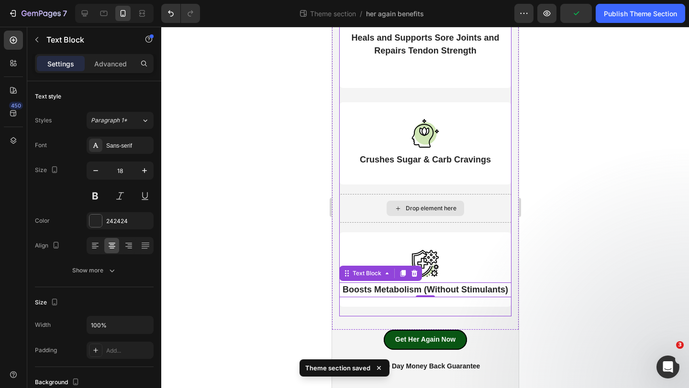
click at [488, 209] on div "Drop element here" at bounding box center [425, 208] width 172 height 29
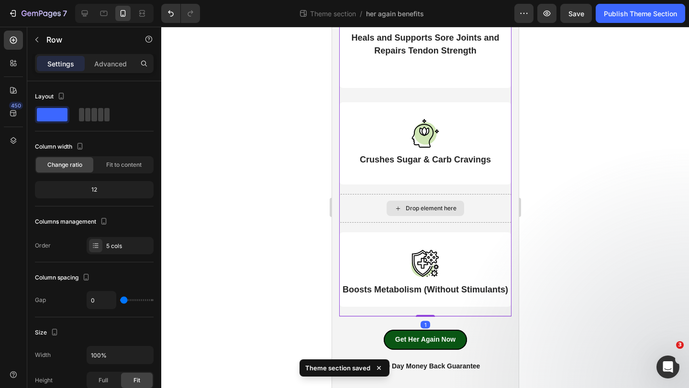
click at [495, 201] on div "Drop element here" at bounding box center [425, 208] width 172 height 29
click at [96, 15] on div at bounding box center [103, 13] width 15 height 15
type input "20"
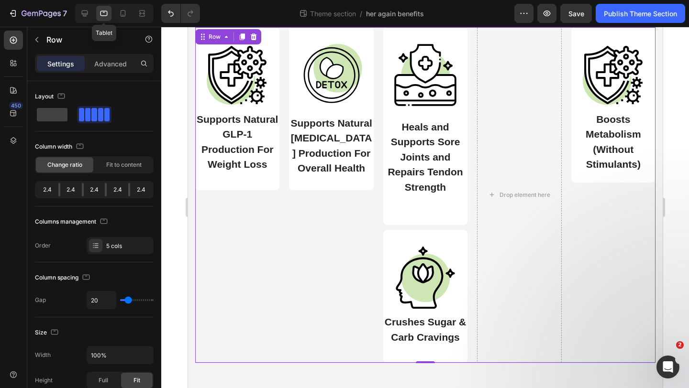
scroll to position [93, 0]
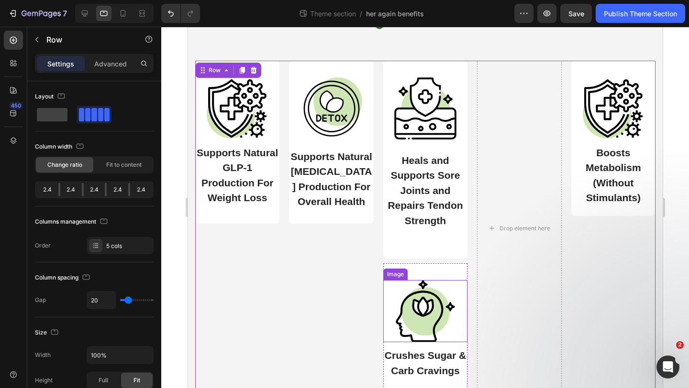
click at [450, 298] on img at bounding box center [425, 311] width 62 height 62
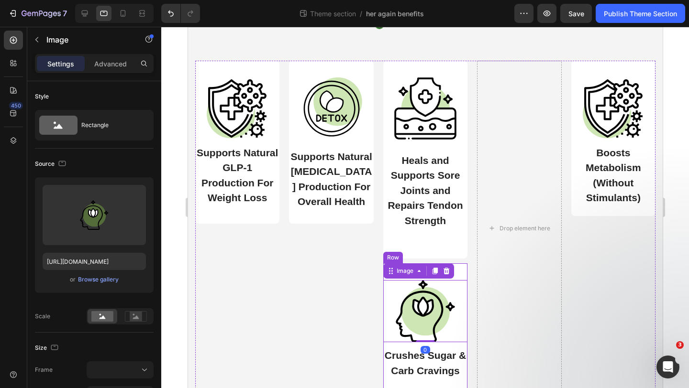
click at [462, 273] on div "Image 0 Crushes Sugar & Carb Cravings Text Block" at bounding box center [425, 327] width 84 height 119
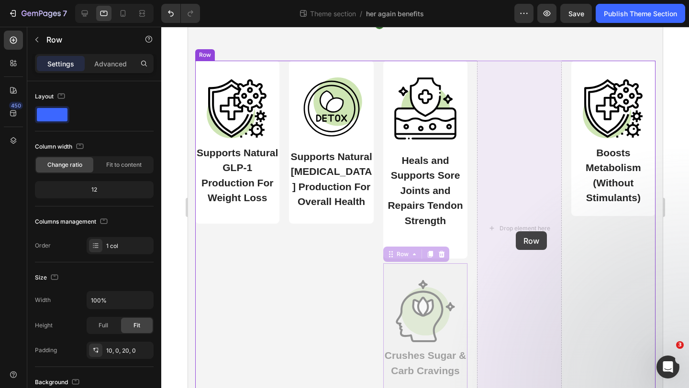
drag, startPoint x: 393, startPoint y: 257, endPoint x: 504, endPoint y: 231, distance: 113.8
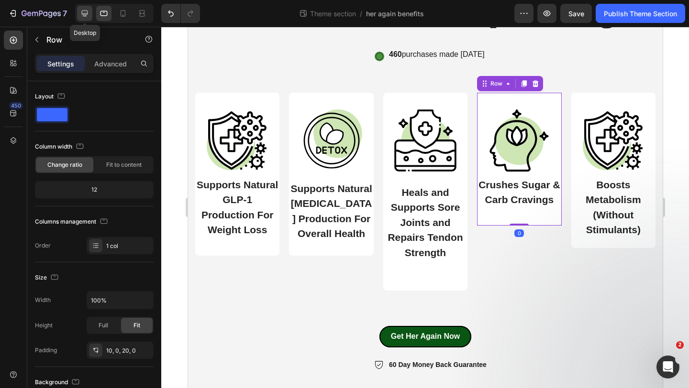
click at [87, 10] on icon at bounding box center [85, 14] width 10 height 10
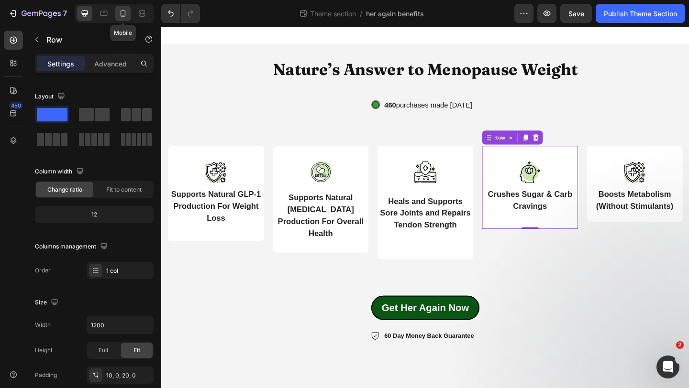
click at [123, 11] on icon at bounding box center [123, 14] width 10 height 10
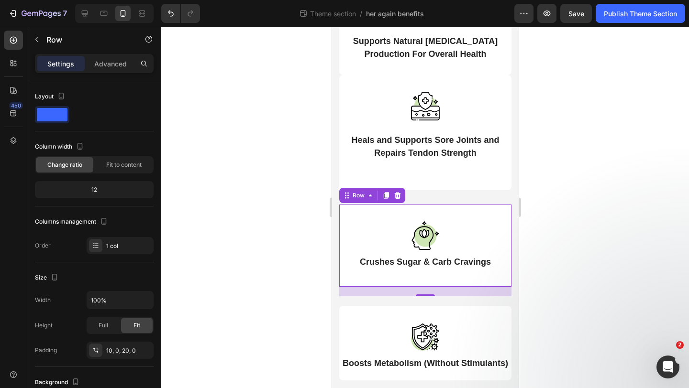
scroll to position [279, 0]
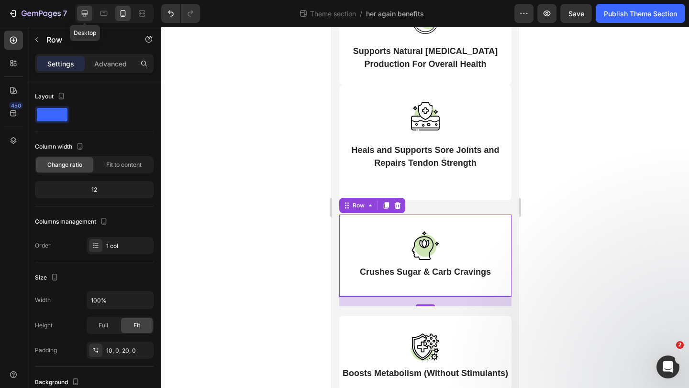
click at [83, 13] on icon at bounding box center [85, 14] width 6 height 6
type input "1200"
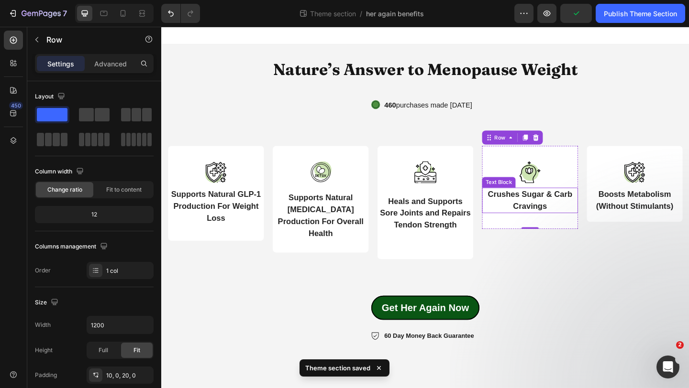
click at [565, 219] on strong "Crushes Sugar & Carb Cravings" at bounding box center [562, 215] width 92 height 22
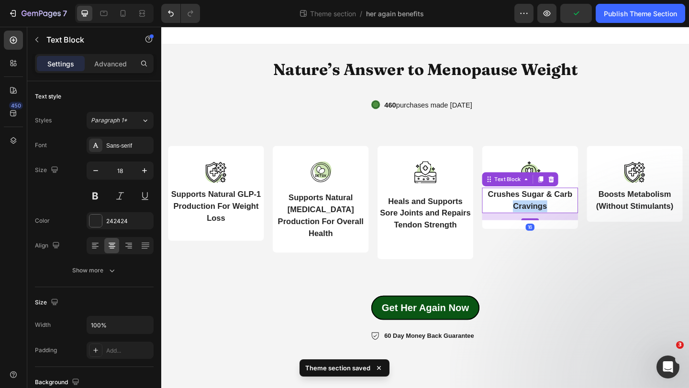
click at [565, 219] on strong "Crushes Sugar & Carb Cravings" at bounding box center [562, 215] width 92 height 22
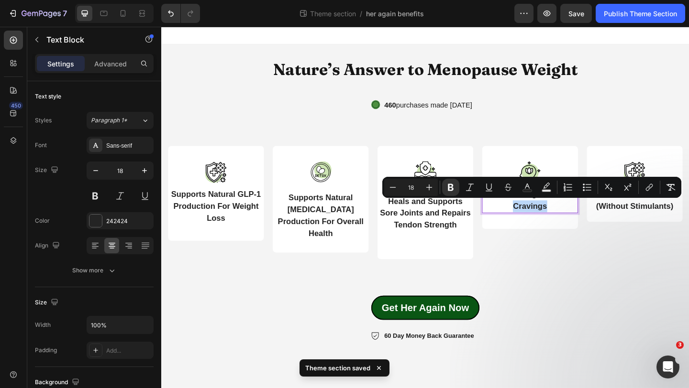
click at [585, 219] on p "Crushes Sugar & Carb Cravings" at bounding box center [562, 216] width 102 height 26
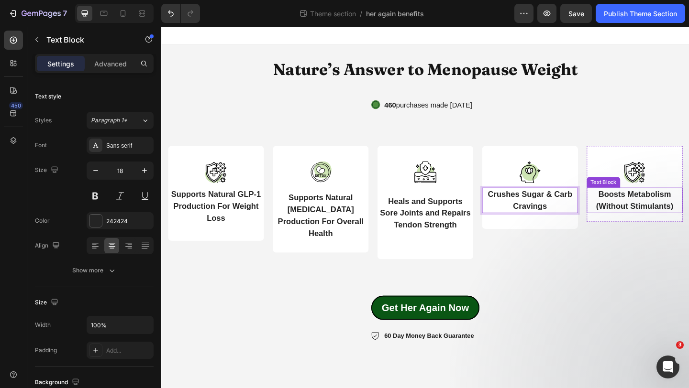
click at [651, 214] on p "Boosts Metabolism (Without Stimulants)" at bounding box center [676, 216] width 102 height 26
click at [673, 219] on strong "Boosts Metabolism (Without Stimulants)" at bounding box center [676, 215] width 84 height 22
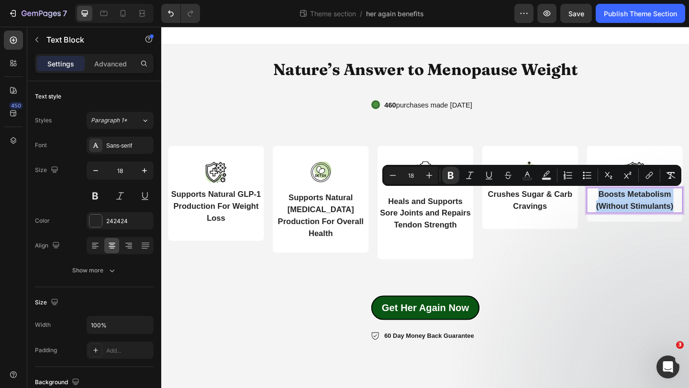
drag, startPoint x: 721, startPoint y: 221, endPoint x: 627, endPoint y: 209, distance: 94.1
click at [627, 209] on p "Boosts Metabolism (Without Stimulants)" at bounding box center [676, 216] width 102 height 26
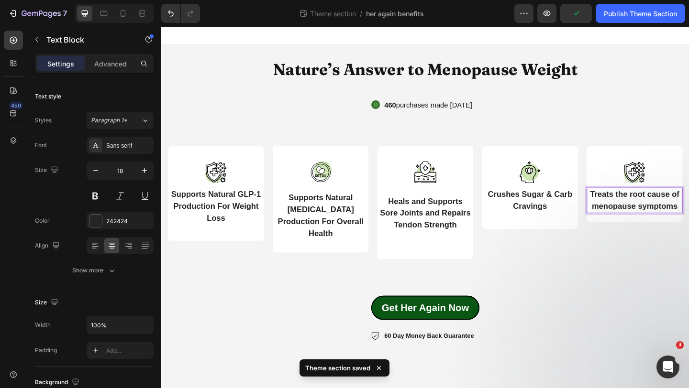
click at [678, 211] on strong "Treats the root cause of menopause symptoms" at bounding box center [675, 215] width 97 height 22
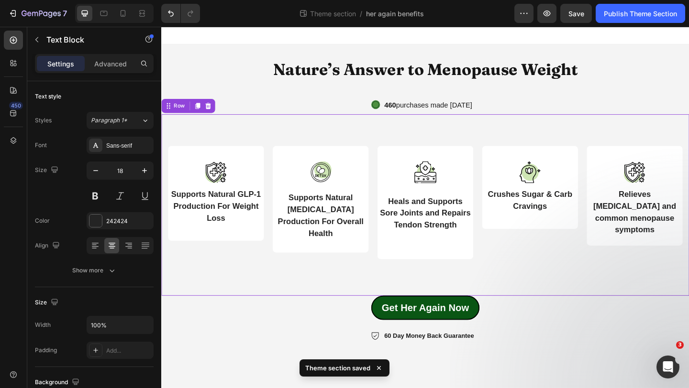
click at [688, 297] on div "Image Supports Natural GLP-1 Production For Weight Loss Text Block Row Image Su…" at bounding box center [448, 221] width 574 height 198
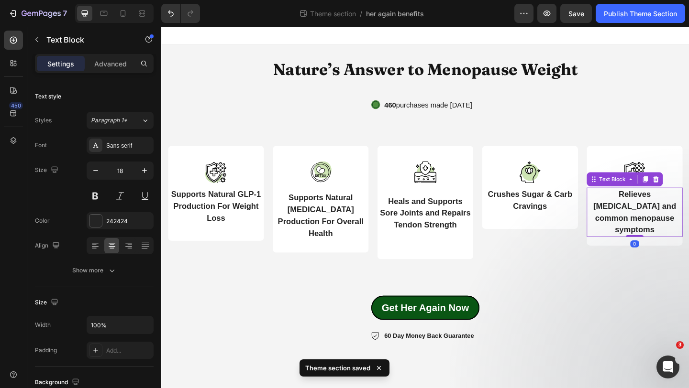
click at [688, 237] on strong "Relieves [MEDICAL_DATA] and common menopause symptoms" at bounding box center [676, 228] width 90 height 48
click at [671, 224] on strong "Relieves [MEDICAL_DATA] and common menopause symptoms" at bounding box center [676, 228] width 90 height 48
click at [632, 223] on p "Relieves [MEDICAL_DATA] and common menopause symptoms" at bounding box center [676, 229] width 102 height 52
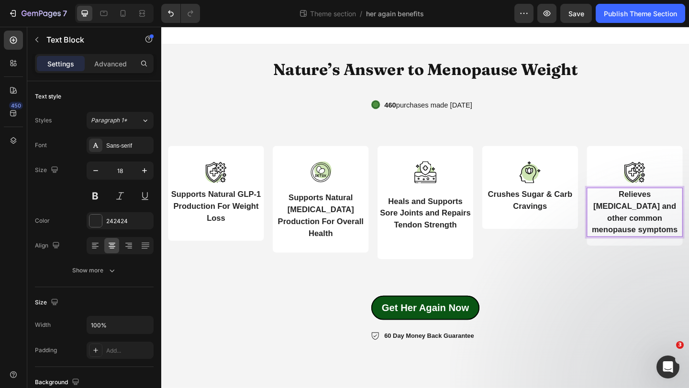
click at [667, 207] on strong "Relieves [MEDICAL_DATA] and other common menopause symptoms" at bounding box center [675, 228] width 93 height 48
click at [682, 210] on strong "Relieves [MEDICAL_DATA] and other common menopause symptoms" at bounding box center [675, 228] width 93 height 48
click at [659, 221] on strong "Relieves [MEDICAL_DATA] and other common menopause symptoms" at bounding box center [675, 228] width 93 height 48
click at [683, 223] on strong "Relieves [MEDICAL_DATA] and Other common menopause symptoms" at bounding box center [675, 228] width 93 height 48
click at [637, 236] on strong "Relieves [MEDICAL_DATA] and Other Common menopause symptoms" at bounding box center [675, 228] width 93 height 48
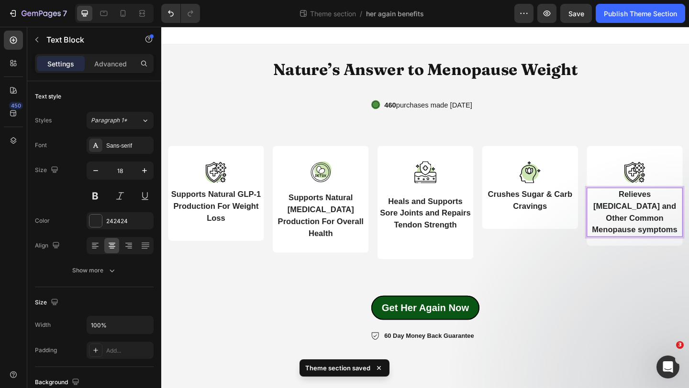
click at [682, 235] on strong "Relieves [MEDICAL_DATA] and Other Common Menopause symptoms" at bounding box center [675, 228] width 93 height 48
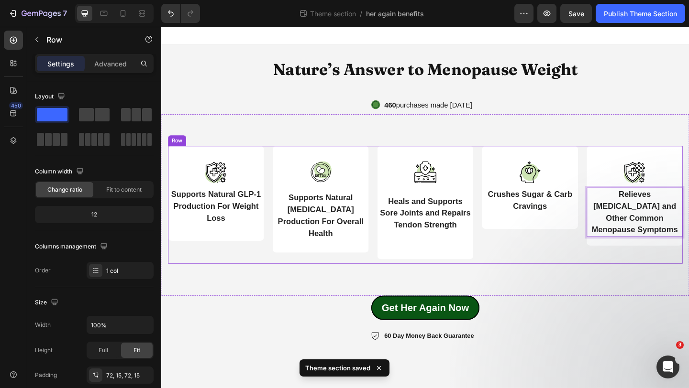
click at [668, 286] on div "Image Supports Natural GLP-1 Production For Weight Loss Text Block Row Image Su…" at bounding box center [448, 221] width 574 height 198
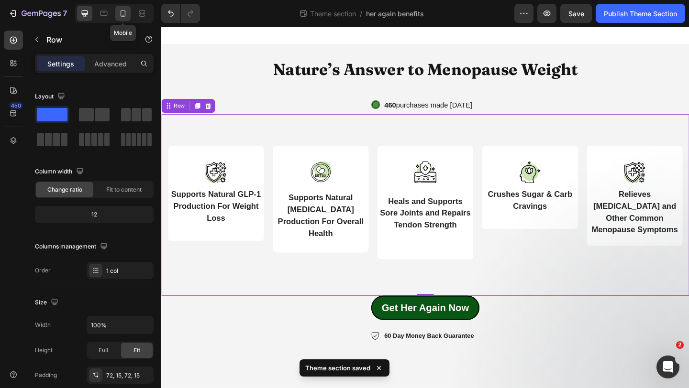
click at [127, 17] on icon at bounding box center [123, 14] width 10 height 10
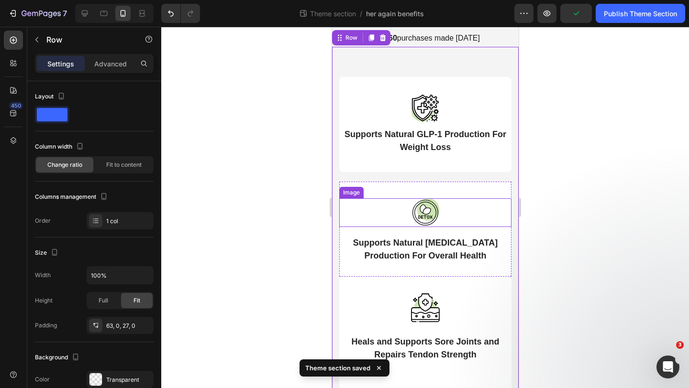
scroll to position [88, 0]
click at [427, 215] on img at bounding box center [424, 212] width 29 height 29
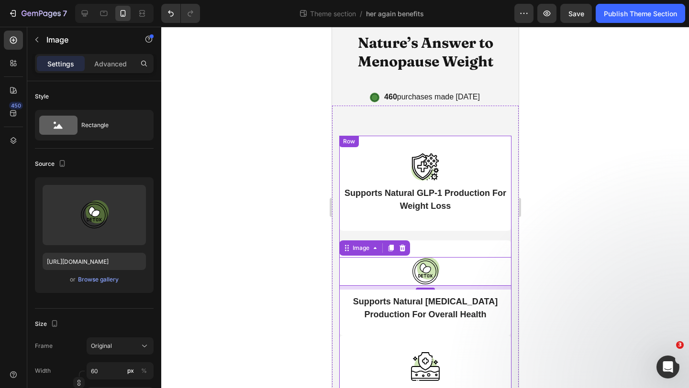
scroll to position [0, 0]
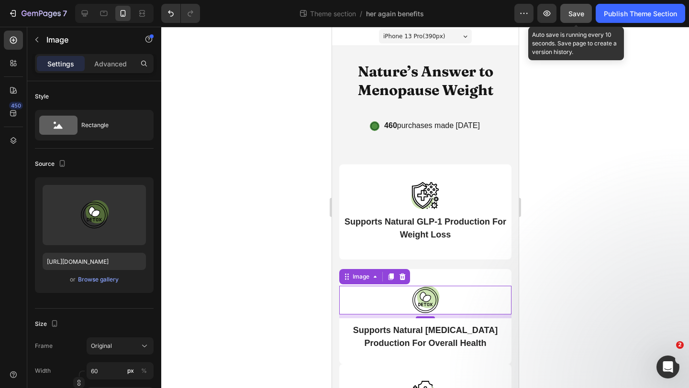
click at [571, 14] on span "Save" at bounding box center [576, 14] width 16 height 8
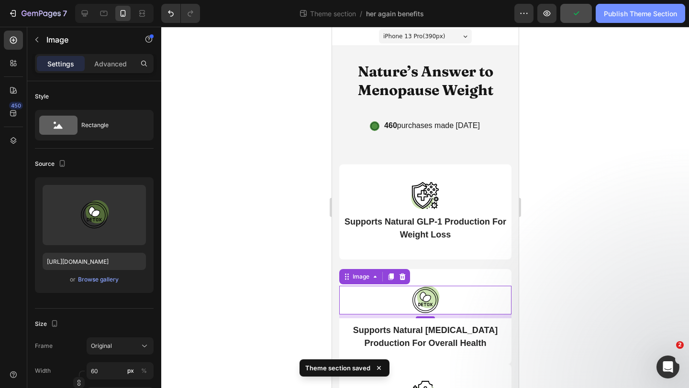
click at [628, 17] on div "Publish Theme Section" at bounding box center [640, 14] width 73 height 10
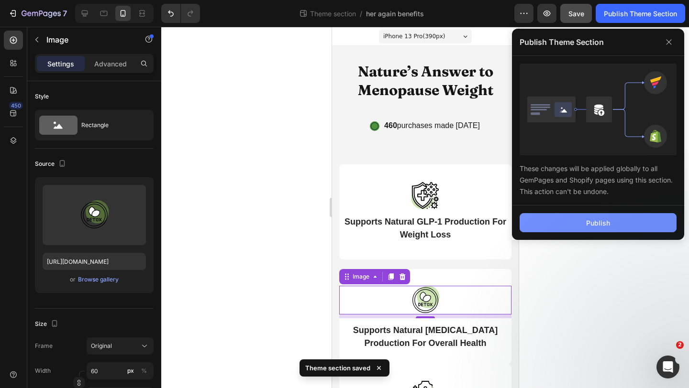
click at [577, 225] on button "Publish" at bounding box center [597, 222] width 157 height 19
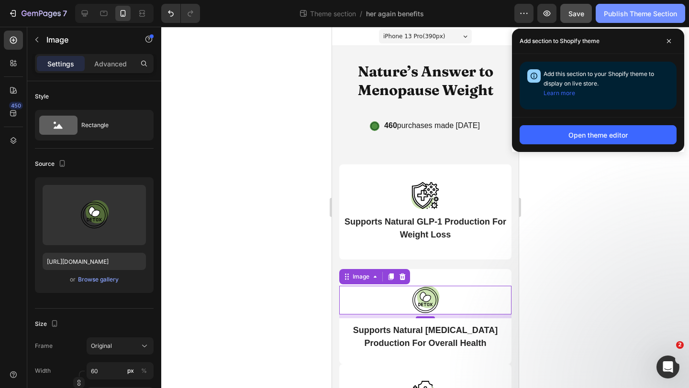
click at [630, 8] on button "Publish Theme Section" at bounding box center [639, 13] width 89 height 19
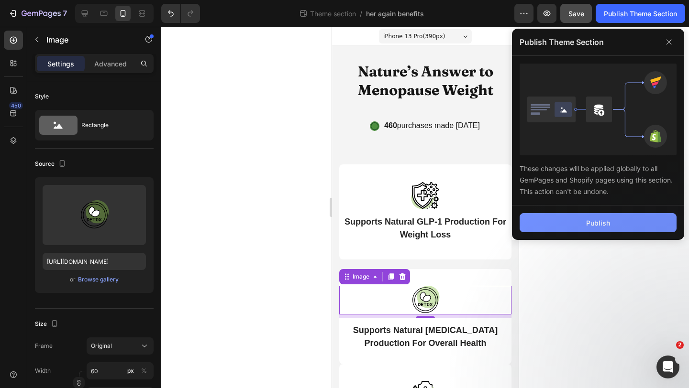
click at [598, 227] on div "Publish" at bounding box center [598, 223] width 24 height 10
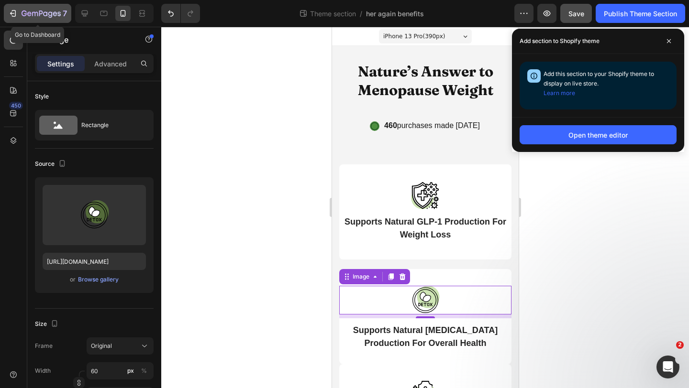
click at [28, 14] on icon "button" at bounding box center [41, 14] width 39 height 8
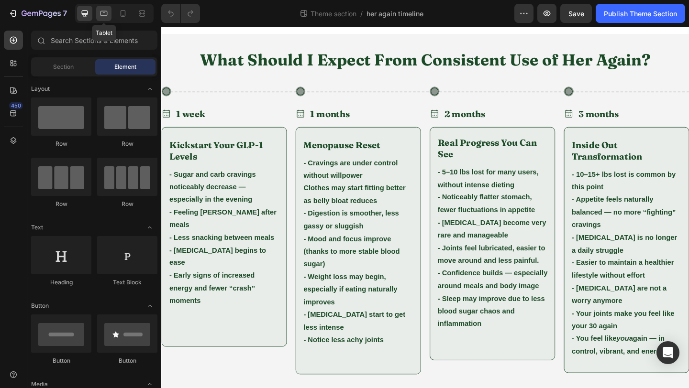
click at [110, 15] on div at bounding box center [103, 13] width 15 height 15
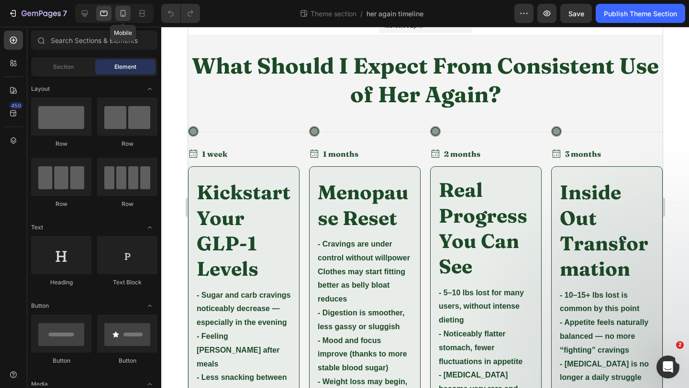
click at [120, 14] on icon at bounding box center [123, 14] width 10 height 10
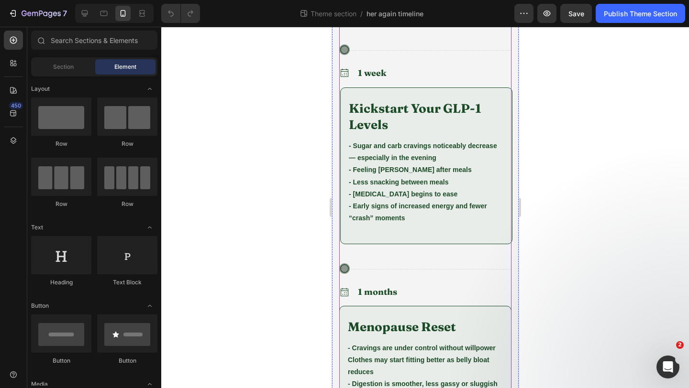
scroll to position [97, 0]
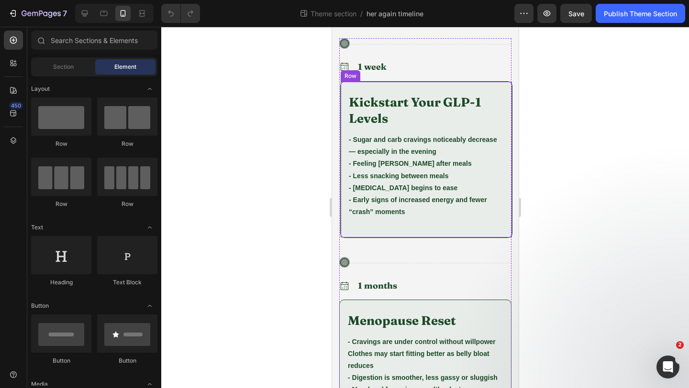
click at [425, 232] on div "Kickstart Your GLP-1 Levels Heading - Sugar and carb cravings noticeably decrea…" at bounding box center [426, 159] width 172 height 157
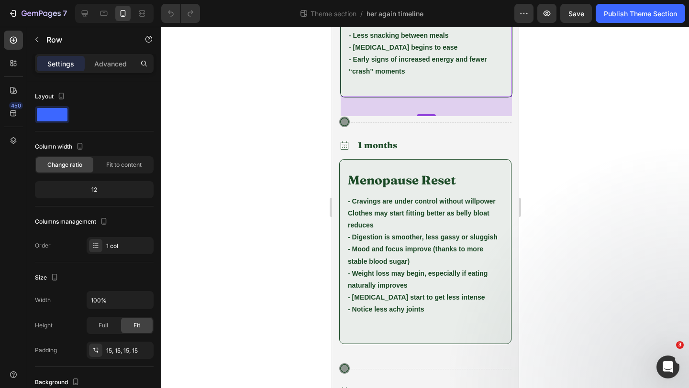
scroll to position [238, 0]
click at [371, 298] on strong "- [MEDICAL_DATA] start to get less intense" at bounding box center [415, 297] width 137 height 8
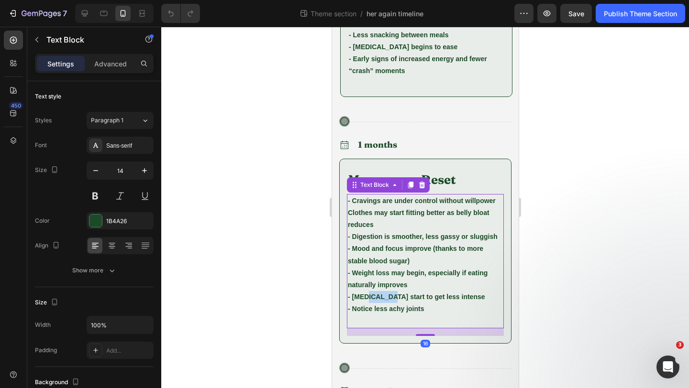
click at [371, 298] on strong "- [MEDICAL_DATA] start to get less intense" at bounding box center [415, 297] width 137 height 8
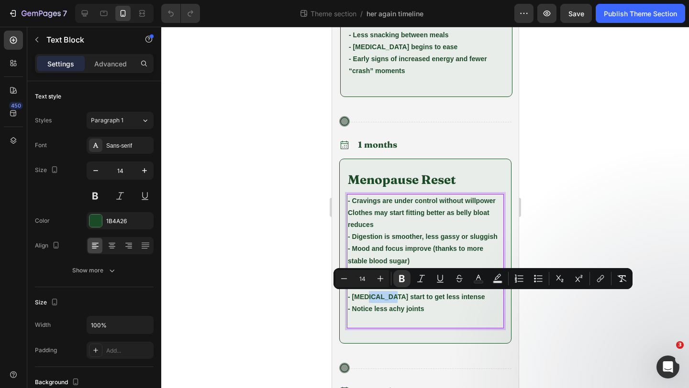
click at [372, 298] on strong "- [MEDICAL_DATA] start to get less intense" at bounding box center [415, 297] width 137 height 8
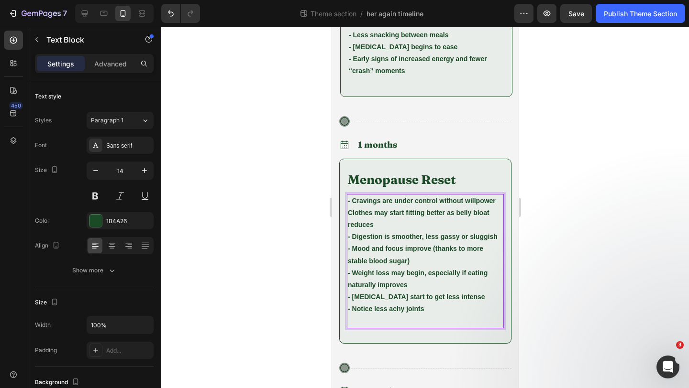
click at [423, 305] on p "- Notice less achy joints" at bounding box center [424, 309] width 155 height 12
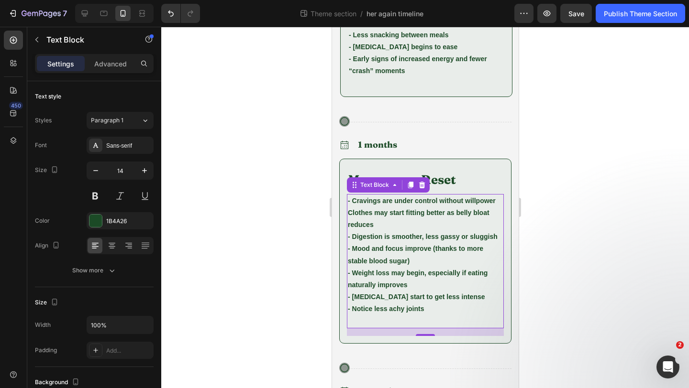
click at [564, 251] on div at bounding box center [424, 208] width 527 height 362
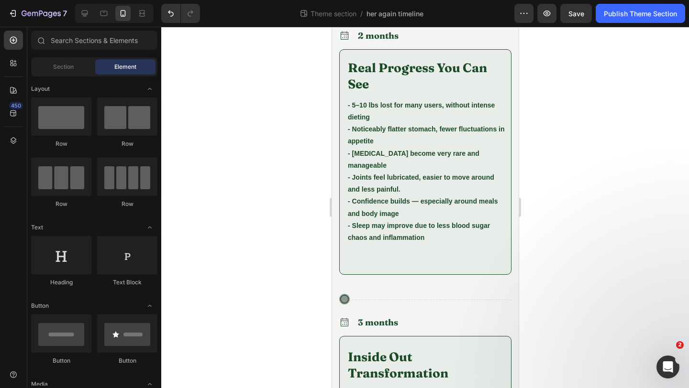
scroll to position [599, 0]
